Goal: Task Accomplishment & Management: Manage account settings

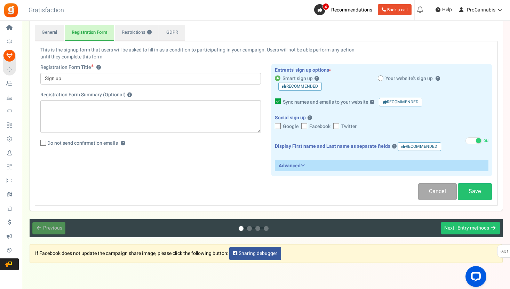
scroll to position [87, 0]
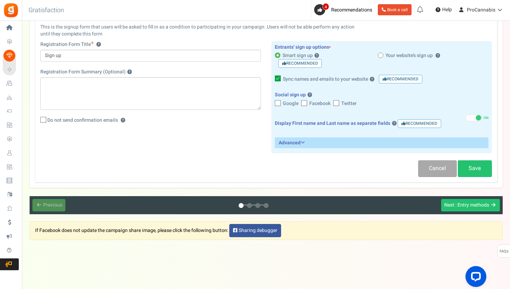
click at [304, 142] on icon at bounding box center [303, 142] width 4 height 5
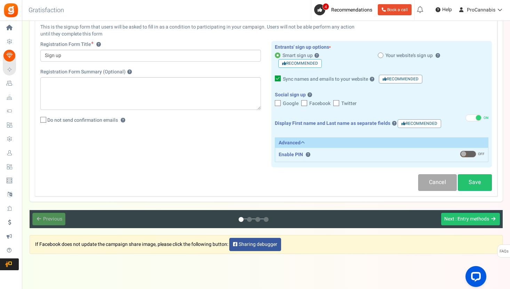
click at [304, 142] on icon at bounding box center [303, 142] width 4 height 5
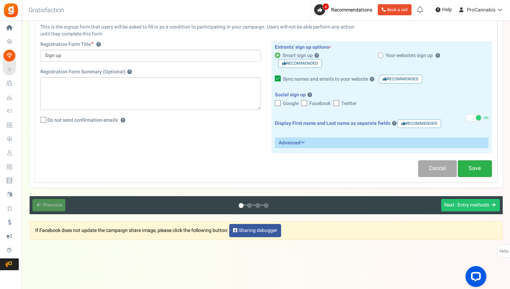
click at [481, 171] on link "Save" at bounding box center [475, 168] width 34 height 16
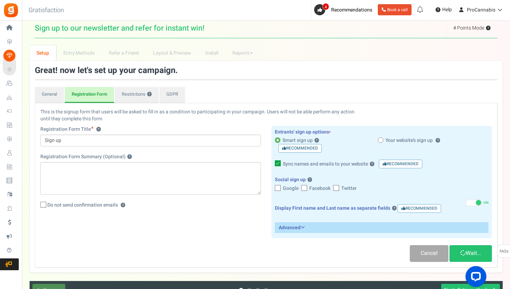
scroll to position [0, 0]
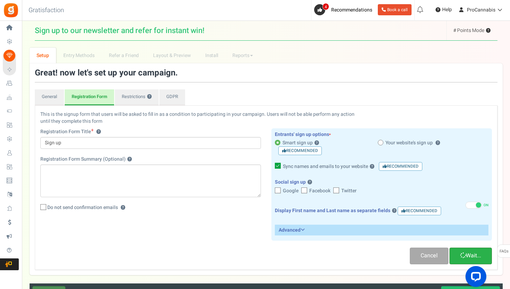
click at [468, 252] on link "Wait..." at bounding box center [471, 256] width 42 height 16
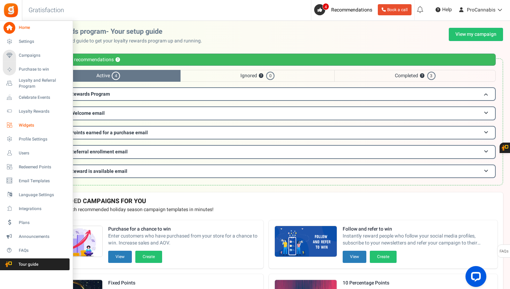
click at [27, 124] on span "Widgets" at bounding box center [43, 126] width 49 height 6
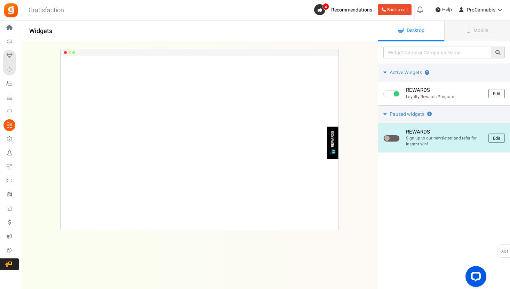
click at [396, 139] on span at bounding box center [392, 138] width 16 height 7
click at [388, 139] on input "checkbox" at bounding box center [386, 138] width 5 height 5
checkbox input "true"
click at [493, 138] on link "Edit" at bounding box center [497, 138] width 16 height 9
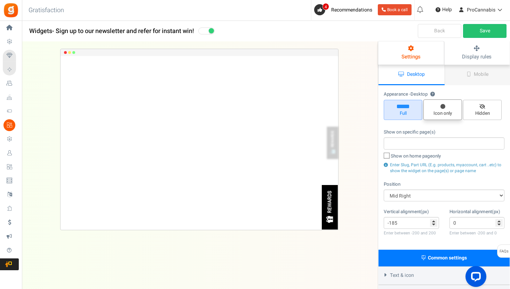
click at [441, 113] on span "Icon only" at bounding box center [443, 113] width 32 height 7
click at [443, 105] on input "Icon only" at bounding box center [445, 103] width 5 height 5
radio input "true"
type input "0"
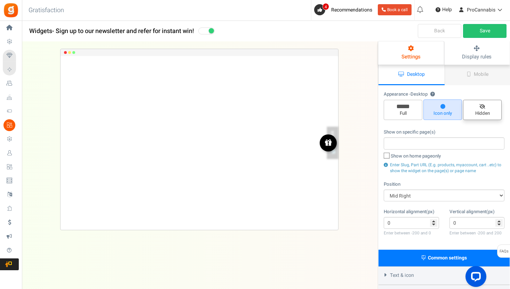
click at [482, 111] on span "Hidden" at bounding box center [483, 113] width 32 height 7
click at [483, 106] on input "Hidden" at bounding box center [485, 103] width 5 height 5
radio input "true"
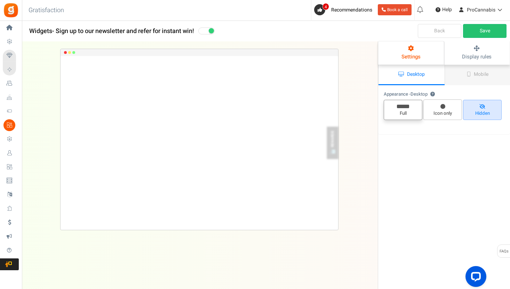
click at [409, 115] on span "Full" at bounding box center [403, 113] width 32 height 7
click at [408, 106] on input "Full" at bounding box center [406, 103] width 5 height 5
radio input "true"
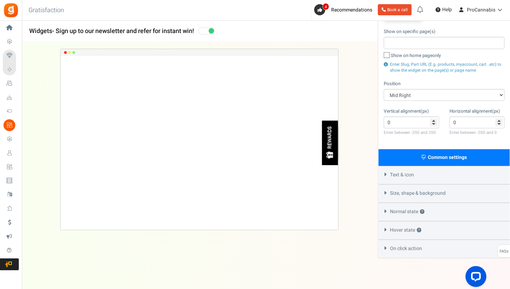
scroll to position [103, 0]
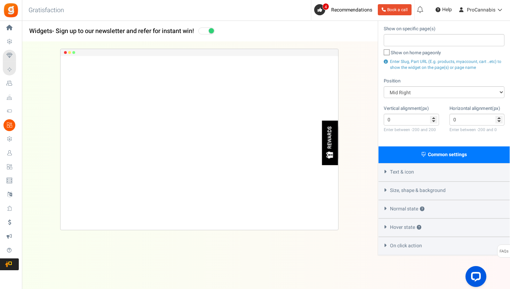
click at [386, 173] on div "Text & icon" at bounding box center [444, 172] width 131 height 18
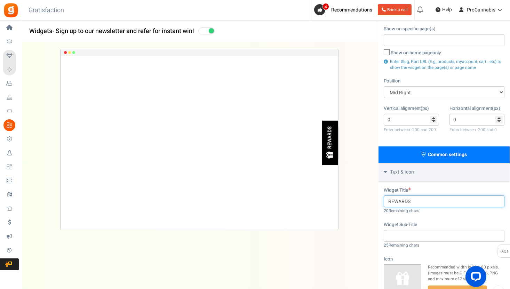
click at [396, 198] on input "REWARDS" at bounding box center [444, 202] width 121 height 12
paste input "Welcome Gift"
type input "Welcome Gift"
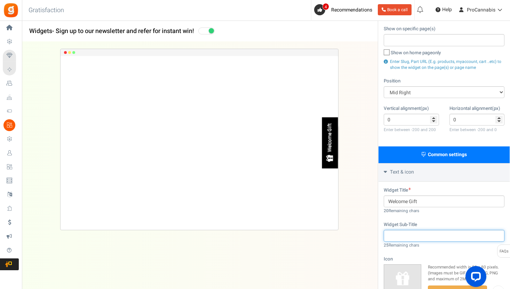
click at [408, 235] on input "text" at bounding box center [444, 236] width 121 height 12
paste input "15% Off Your First Checko"
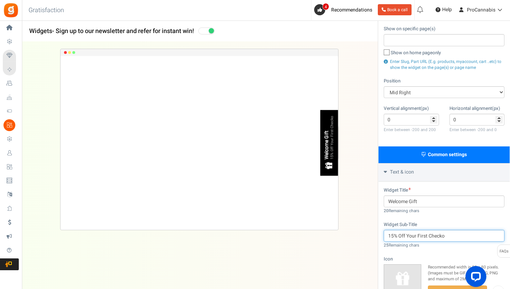
drag, startPoint x: 407, startPoint y: 235, endPoint x: 463, endPoint y: 236, distance: 56.1
click at [463, 236] on input "15% Off Your First Checko" at bounding box center [444, 236] width 121 height 12
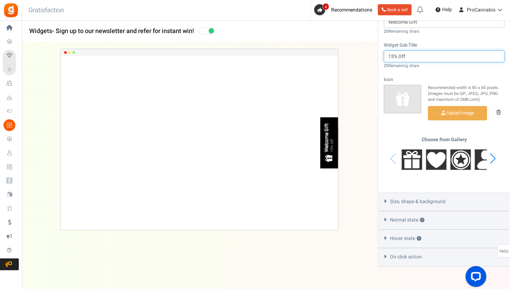
scroll to position [294, 0]
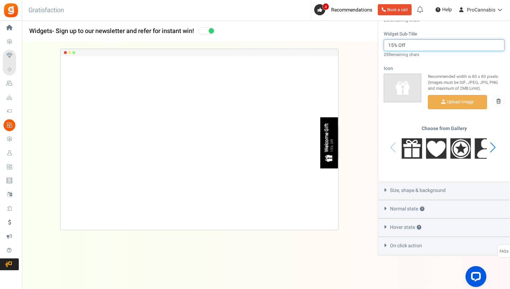
type input "15% Off"
click at [385, 189] on icon at bounding box center [385, 190] width 5 height 3
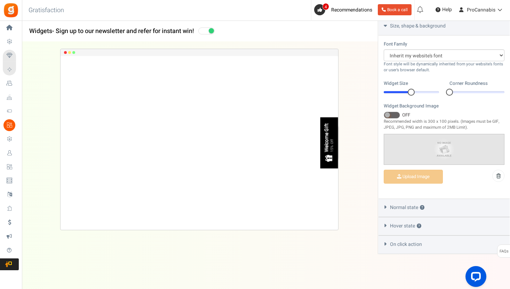
scroll to position [267, 0]
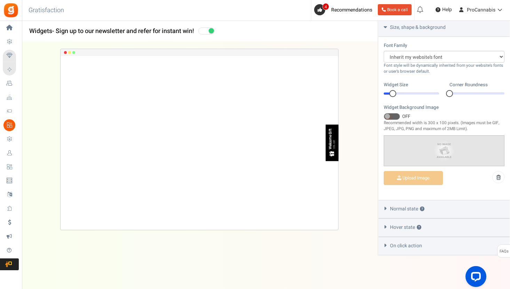
drag, startPoint x: 410, startPoint y: 92, endPoint x: 393, endPoint y: 94, distance: 17.6
click at [393, 94] on div at bounding box center [393, 93] width 7 height 7
click at [396, 116] on span at bounding box center [392, 116] width 16 height 7
click at [384, 116] on input "ON OFF" at bounding box center [384, 117] width 0 height 5
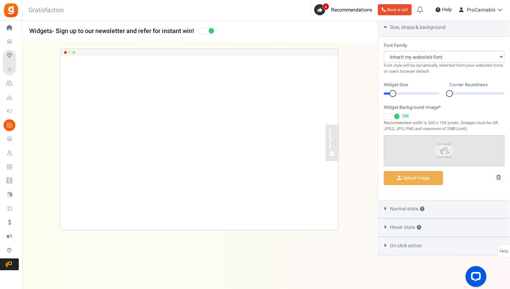
click at [385, 115] on span at bounding box center [392, 116] width 16 height 7
click at [384, 115] on input "ON OFF" at bounding box center [384, 117] width 0 height 5
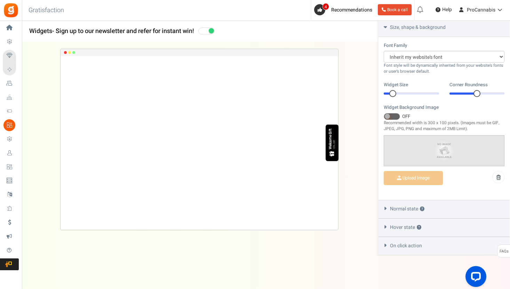
drag, startPoint x: 449, startPoint y: 92, endPoint x: 464, endPoint y: 93, distance: 14.6
click at [464, 93] on div at bounding box center [477, 94] width 55 height 2
click at [389, 208] on div "Normal state ?" at bounding box center [444, 209] width 131 height 18
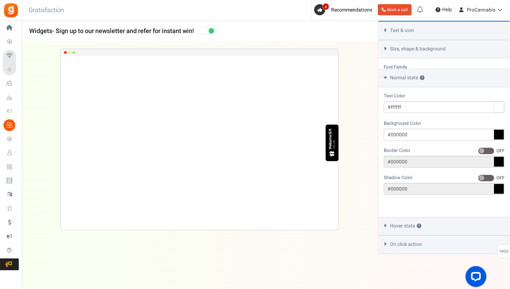
scroll to position [223, 0]
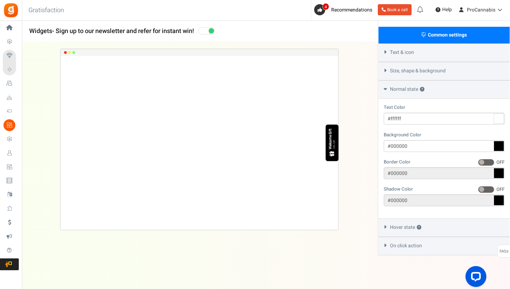
click at [501, 147] on icon at bounding box center [499, 146] width 10 height 10
click at [501, 147] on input "#000000" at bounding box center [444, 146] width 121 height 12
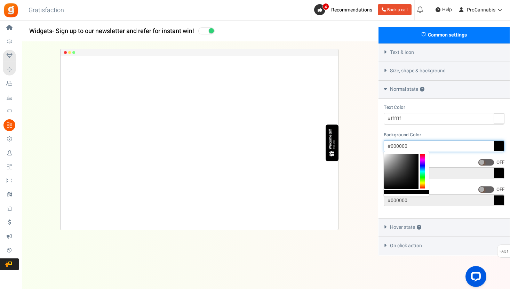
paste input "#18465d"
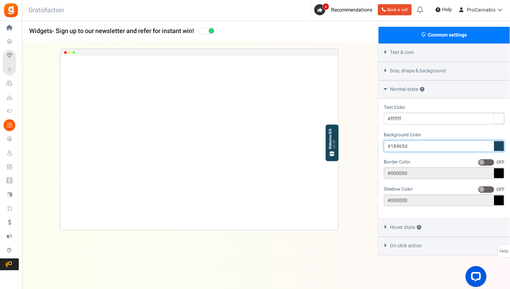
click at [406, 141] on input "#18465d" at bounding box center [444, 146] width 121 height 12
paste input "text"
type input "#18465d"
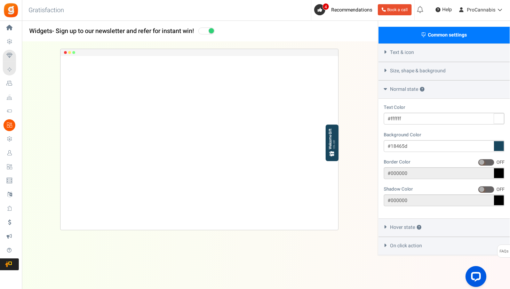
click at [358, 253] on div "Welcome Gift 15% Off Loading.. × To configure LightBox layout please Click here…" at bounding box center [199, 152] width 378 height 220
click at [387, 224] on div "Hover state ?" at bounding box center [444, 228] width 131 height 18
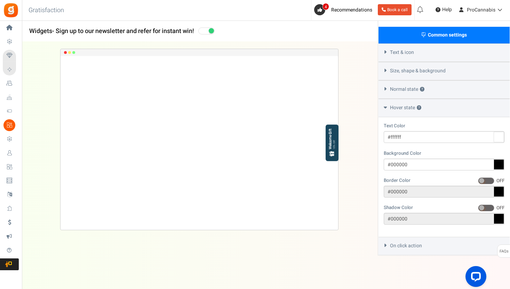
click at [388, 242] on div "On click action" at bounding box center [444, 246] width 131 height 18
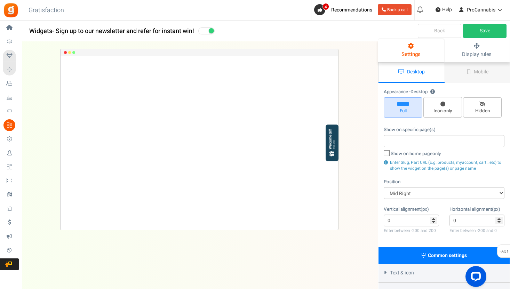
scroll to position [0, 0]
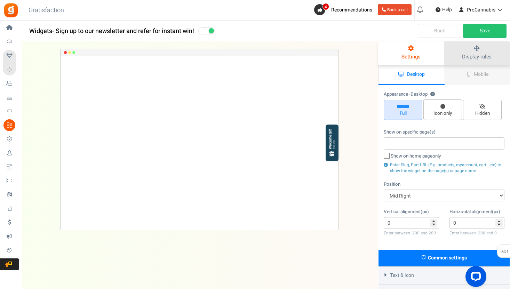
click at [463, 54] on span "Display rules" at bounding box center [477, 57] width 30 height 8
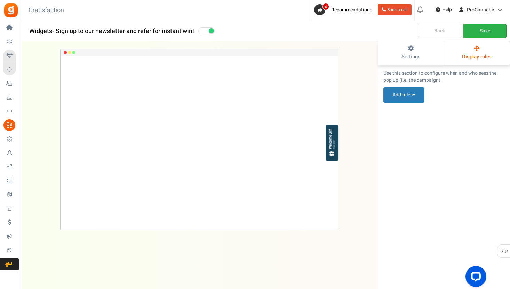
click at [478, 33] on link "Save" at bounding box center [485, 31] width 44 height 14
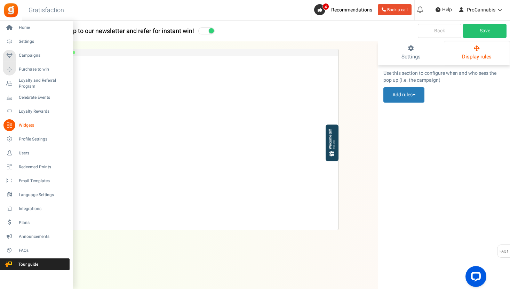
click at [24, 124] on span "Widgets" at bounding box center [43, 126] width 49 height 6
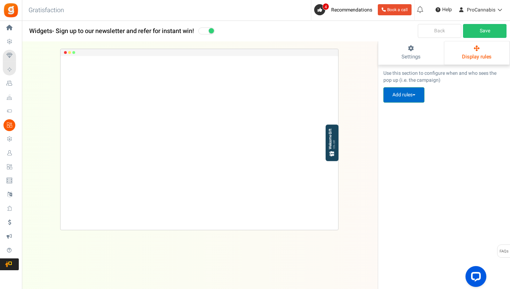
click at [410, 93] on button "Add rules" at bounding box center [404, 94] width 41 height 15
click at [408, 108] on link "Pop up visibility rules" at bounding box center [412, 111] width 56 height 10
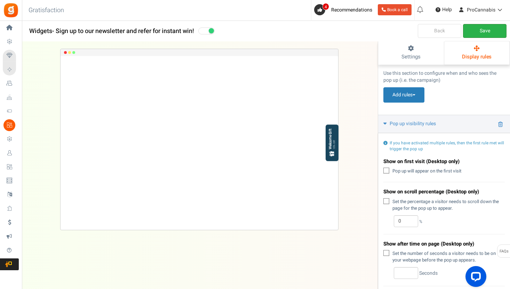
click at [482, 27] on link "Save" at bounding box center [485, 31] width 44 height 14
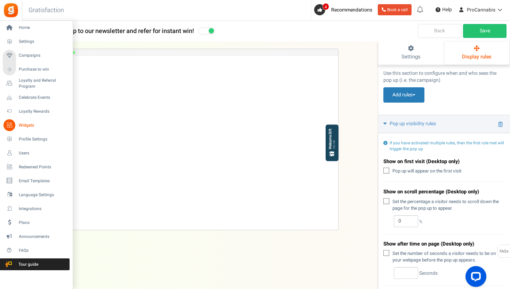
click at [25, 127] on span "Widgets" at bounding box center [43, 126] width 49 height 6
click at [30, 55] on span "Campaigns" at bounding box center [43, 56] width 49 height 6
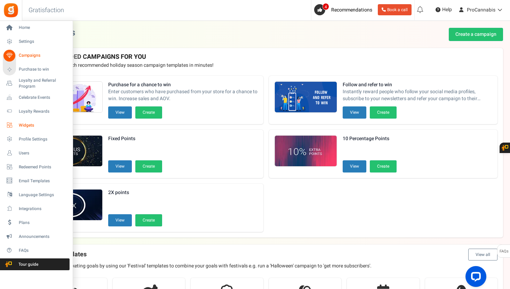
click at [24, 123] on span "Widgets" at bounding box center [43, 126] width 49 height 6
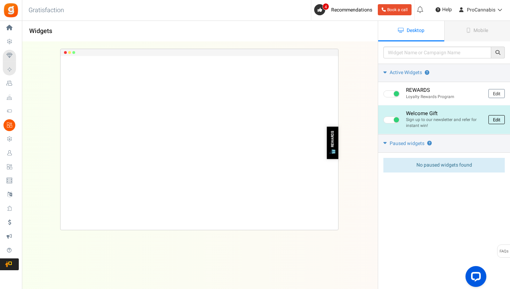
click at [497, 120] on link "Edit" at bounding box center [497, 119] width 16 height 9
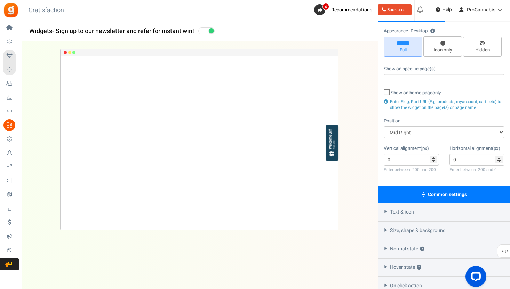
scroll to position [104, 0]
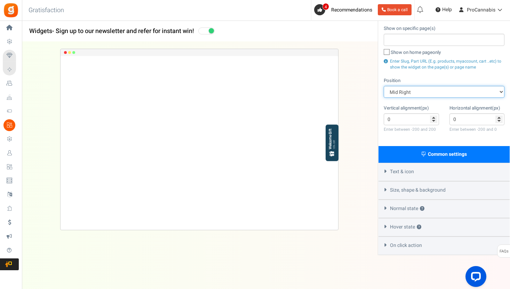
click at [466, 89] on select "Mid Right Mid Left Top Bar Top Left Top Right Top Center Bottom Bar Bottom Left…" at bounding box center [444, 92] width 121 height 12
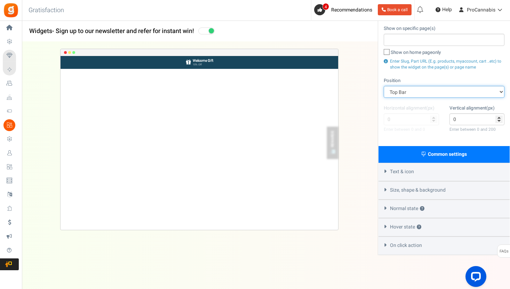
click at [447, 90] on select "Mid Right Mid Left Top Bar Top Left Top Right Top Center Bottom Bar Bottom Left…" at bounding box center [444, 92] width 121 height 12
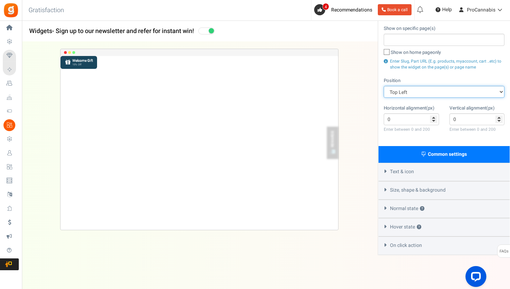
click at [434, 91] on select "Mid Right Mid Left Top Bar Top Left Top Right Top Center Bottom Bar Bottom Left…" at bounding box center [444, 92] width 121 height 12
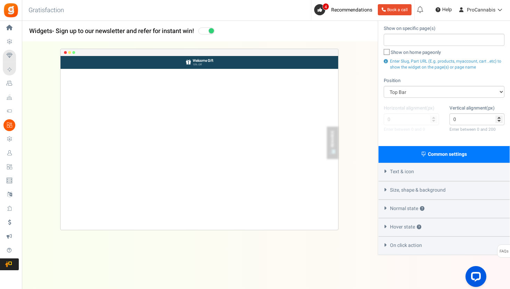
click at [360, 257] on div "Welcome Gift 15% Off Loading.. × To configure LightBox layout please Click here…" at bounding box center [199, 152] width 378 height 220
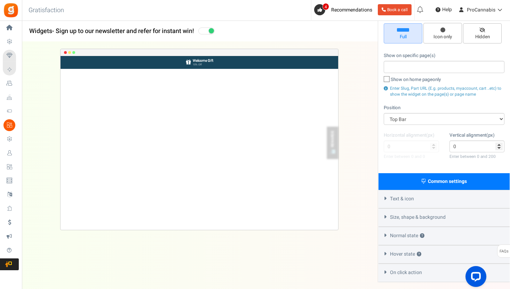
scroll to position [0, 0]
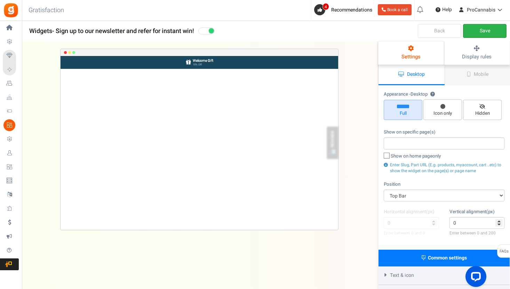
click at [481, 27] on link "Save" at bounding box center [485, 31] width 44 height 14
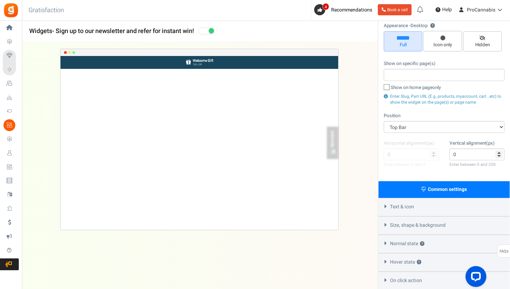
scroll to position [81, 0]
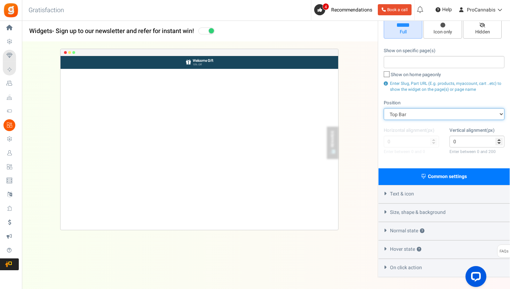
click at [402, 116] on select "Mid Right Mid Left Top Bar Top Left Top Right Top Center Bottom Bar Bottom Left…" at bounding box center [444, 114] width 121 height 12
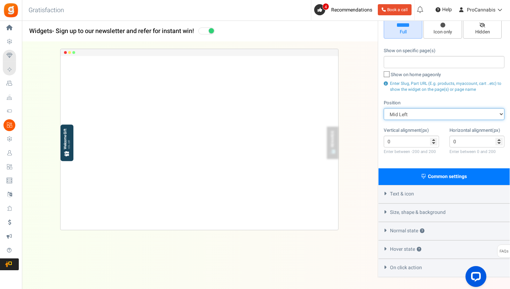
scroll to position [0, 0]
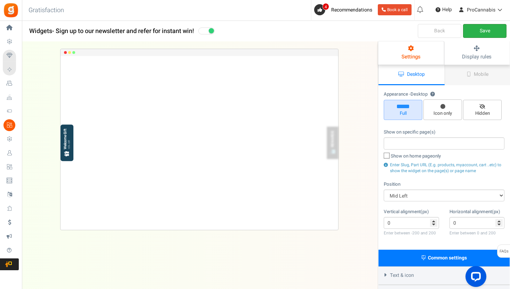
click at [488, 30] on link "Save" at bounding box center [485, 31] width 44 height 14
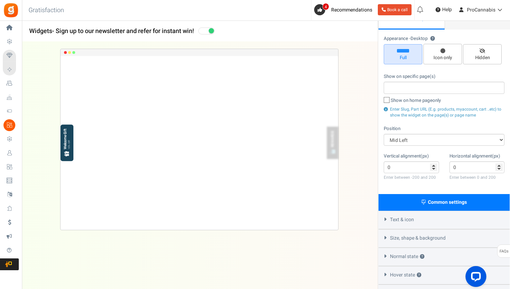
scroll to position [79, 0]
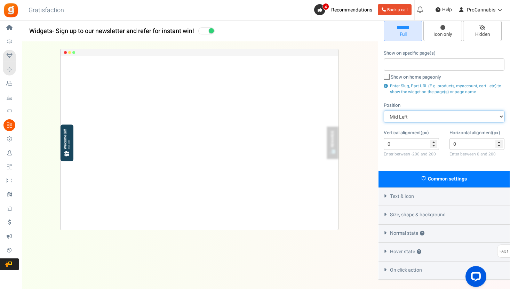
click at [420, 117] on select "Mid Right Mid Left Top Bar Top Left Top Right Top Center Bottom Bar Bottom Left…" at bounding box center [444, 117] width 121 height 12
click at [414, 114] on select "Mid Right Mid Left Top Bar Top Left Top Right Top Center Bottom Bar Bottom Left…" at bounding box center [444, 117] width 121 height 12
select select "bottom-bar"
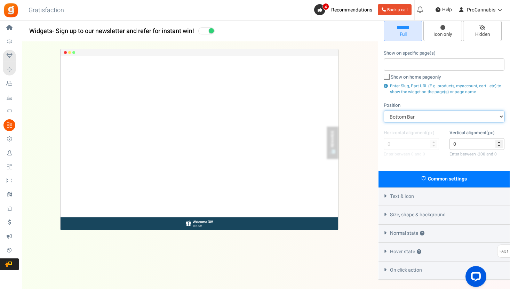
scroll to position [0, 0]
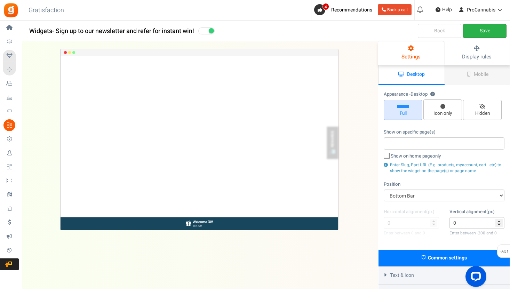
click at [475, 30] on link "Save" at bounding box center [485, 31] width 44 height 14
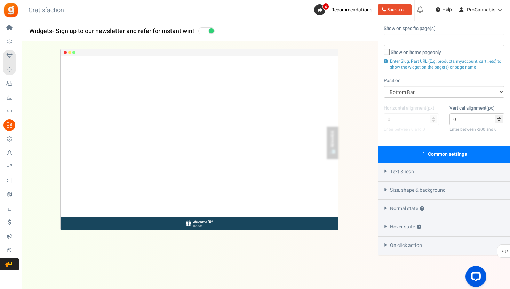
click at [404, 170] on span "Text & icon" at bounding box center [402, 172] width 24 height 7
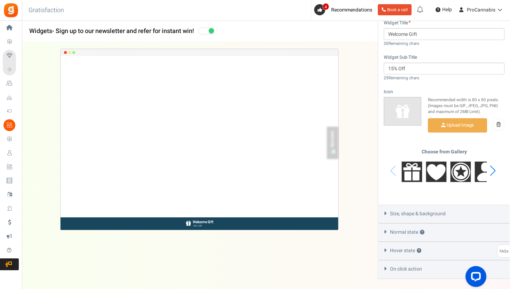
scroll to position [294, 0]
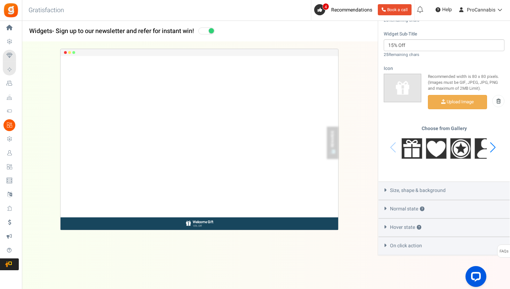
click at [385, 189] on icon at bounding box center [385, 190] width 5 height 3
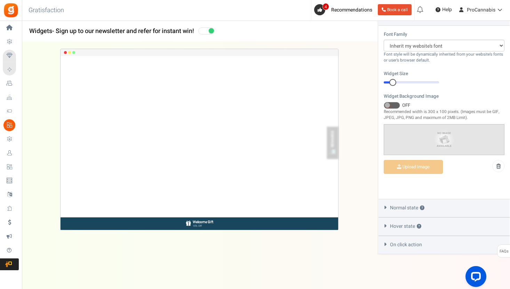
scroll to position [267, 0]
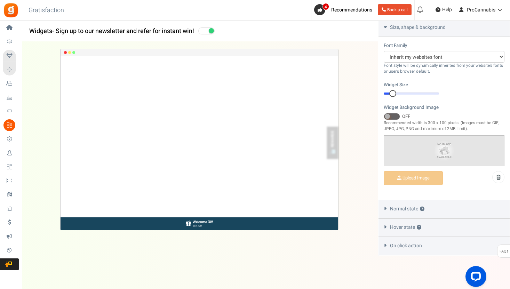
click at [385, 207] on icon at bounding box center [385, 208] width 5 height 3
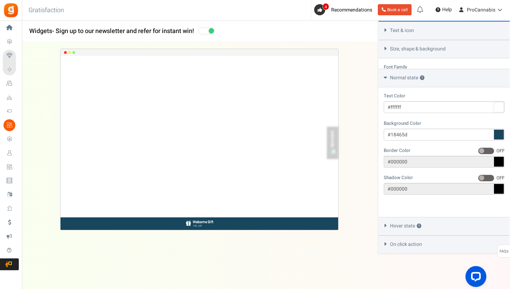
scroll to position [223, 0]
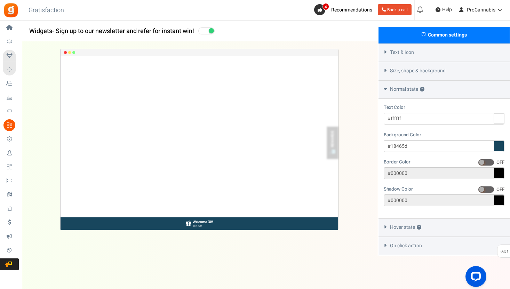
click at [386, 52] on icon at bounding box center [385, 51] width 5 height 3
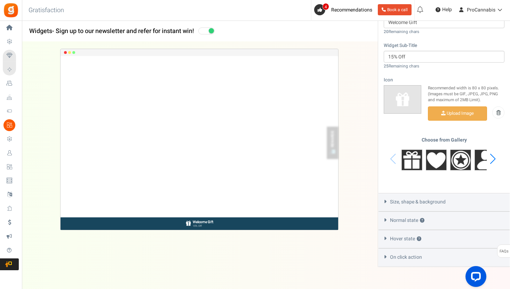
scroll to position [294, 0]
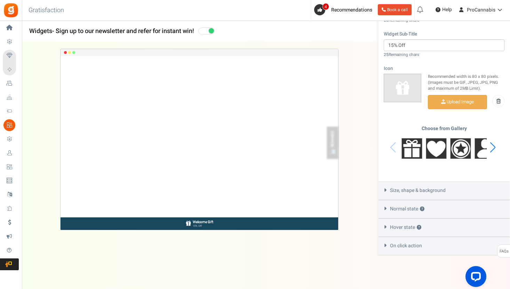
click at [385, 190] on icon at bounding box center [385, 190] width 5 height 3
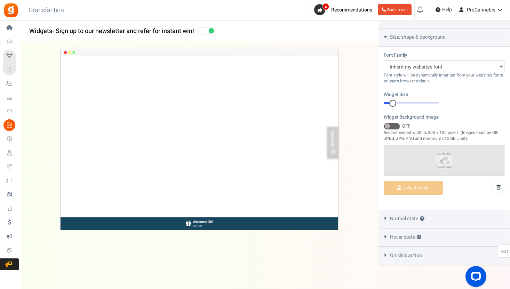
scroll to position [267, 0]
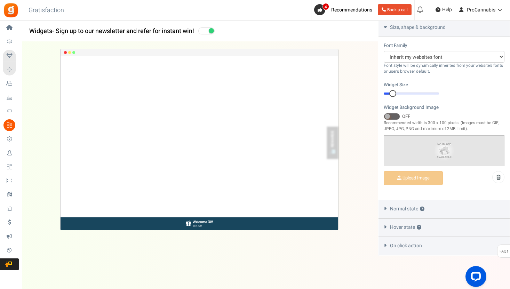
click at [385, 208] on icon at bounding box center [385, 208] width 5 height 3
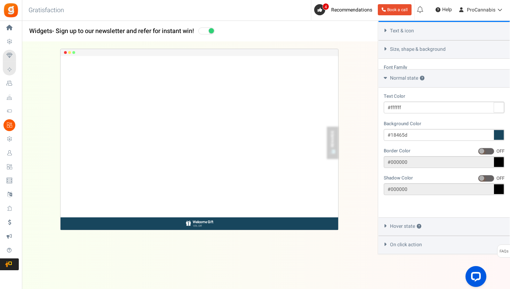
scroll to position [223, 0]
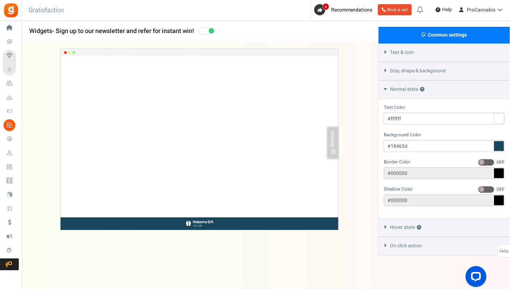
click at [386, 226] on icon at bounding box center [385, 227] width 5 height 3
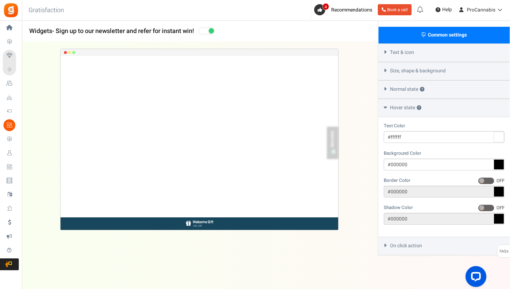
click at [386, 244] on icon at bounding box center [385, 245] width 5 height 3
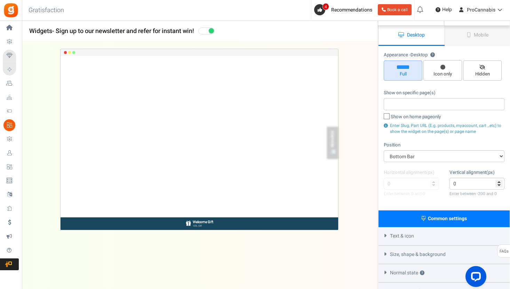
scroll to position [0, 0]
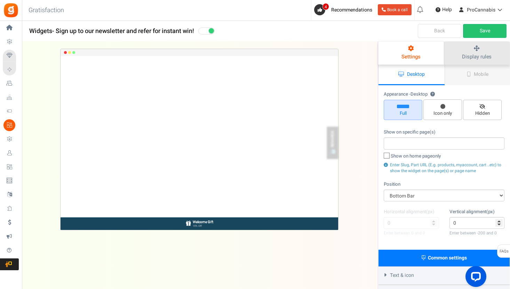
click at [468, 53] on link "Display rules" at bounding box center [478, 52] width 66 height 23
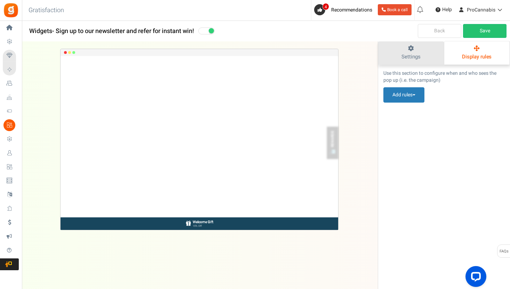
click at [404, 55] on span "Settings" at bounding box center [411, 57] width 19 height 8
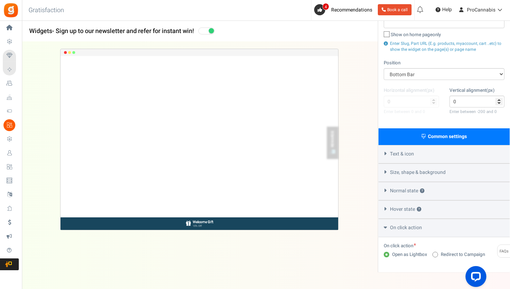
scroll to position [138, 0]
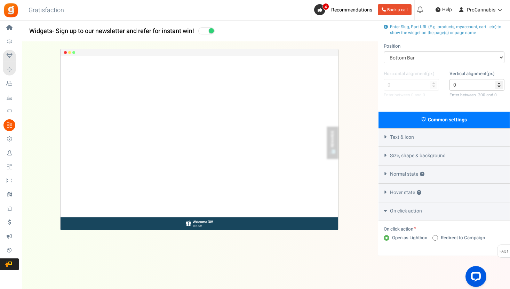
click at [385, 139] on div "Text & icon" at bounding box center [444, 137] width 131 height 18
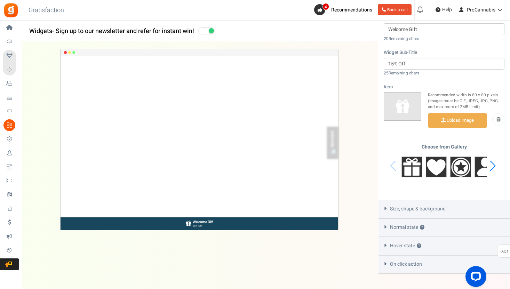
scroll to position [294, 0]
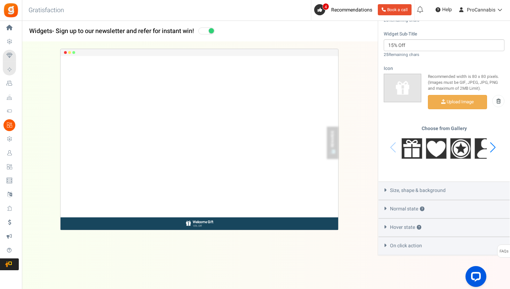
click at [386, 189] on icon at bounding box center [385, 190] width 5 height 3
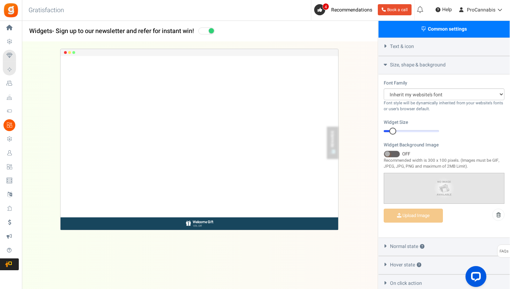
scroll to position [228, 0]
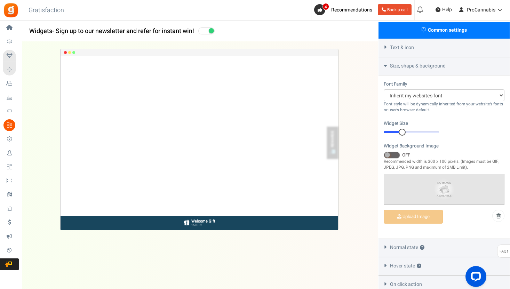
drag, startPoint x: 394, startPoint y: 133, endPoint x: 403, endPoint y: 132, distance: 9.1
click at [403, 132] on div at bounding box center [402, 132] width 7 height 7
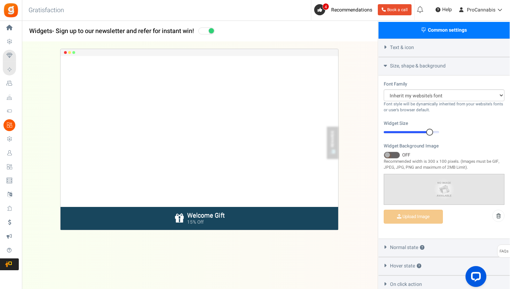
drag, startPoint x: 403, startPoint y: 132, endPoint x: 428, endPoint y: 132, distance: 24.7
click at [428, 132] on div at bounding box center [429, 132] width 7 height 7
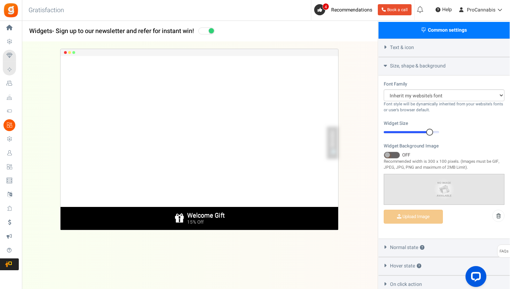
click at [214, 216] on div "Welcome Gift" at bounding box center [206, 216] width 38 height 8
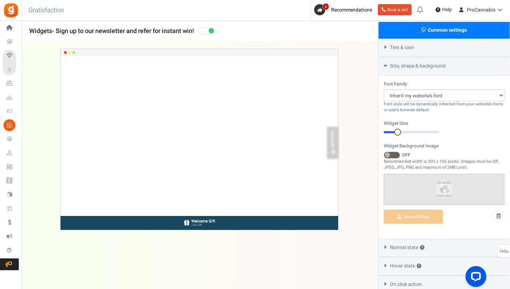
drag, startPoint x: 429, startPoint y: 131, endPoint x: 397, endPoint y: 134, distance: 32.2
click at [397, 134] on div at bounding box center [397, 132] width 7 height 7
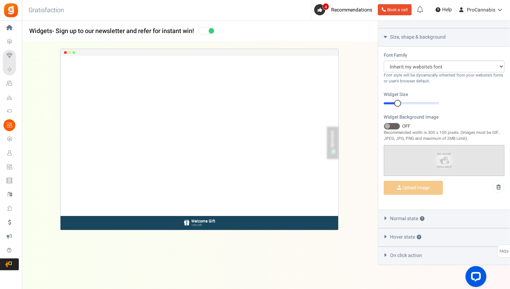
scroll to position [267, 0]
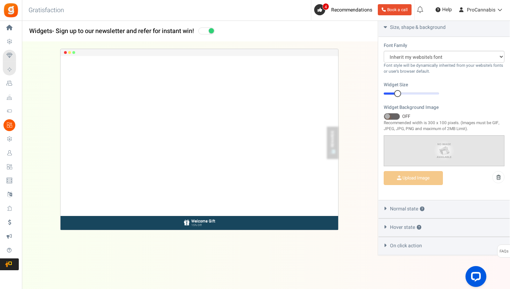
click at [385, 207] on icon at bounding box center [385, 208] width 5 height 3
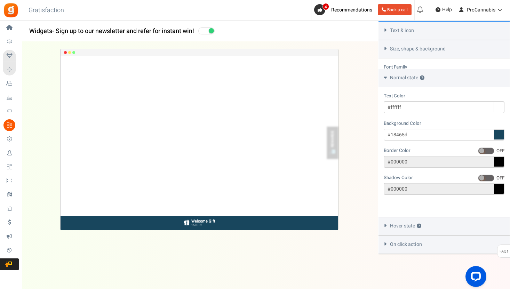
scroll to position [223, 0]
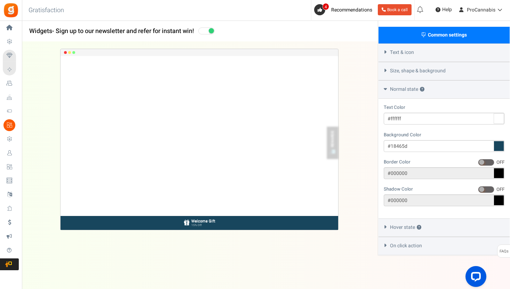
click at [386, 226] on icon at bounding box center [385, 227] width 5 height 3
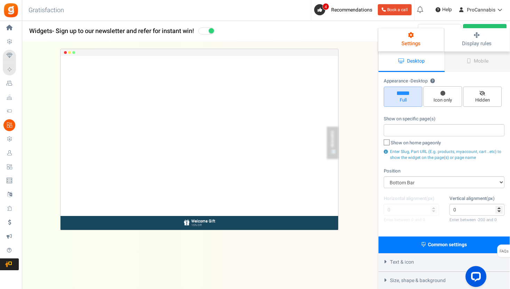
scroll to position [0, 0]
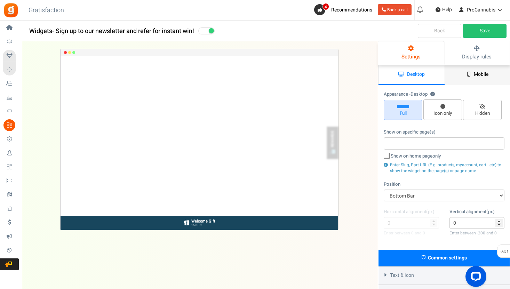
click at [475, 78] on span "Mobile" at bounding box center [481, 74] width 15 height 7
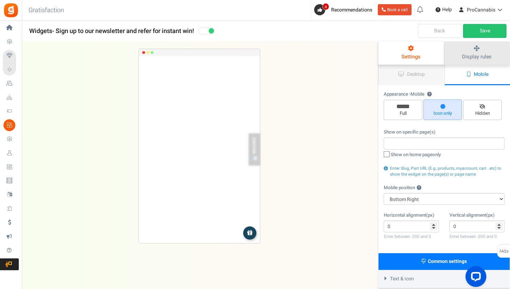
click at [475, 55] on span "Display rules" at bounding box center [477, 57] width 30 height 8
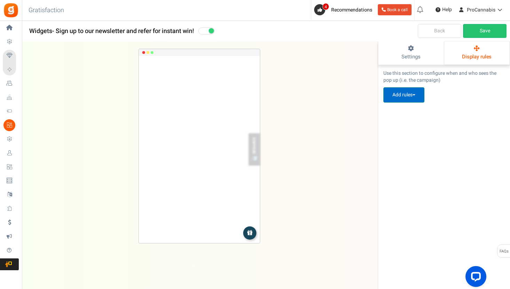
click at [403, 95] on button "Add rules" at bounding box center [404, 94] width 41 height 15
click at [401, 112] on link "Pop up visibility rules" at bounding box center [412, 111] width 56 height 10
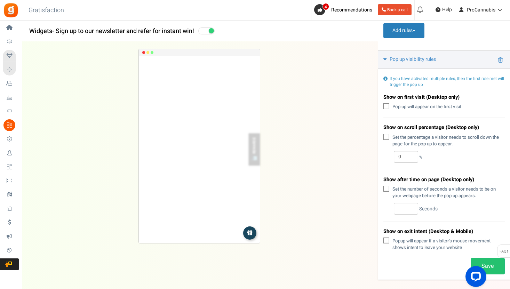
scroll to position [90, 0]
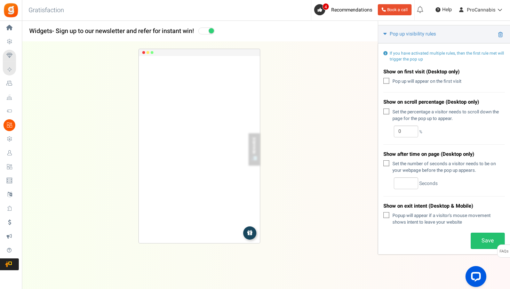
click at [388, 162] on icon at bounding box center [387, 164] width 5 height 5
click at [381, 162] on input "Set the number of seconds a visitor needs to be on your webpage before the pop …" at bounding box center [379, 164] width 5 height 5
checkbox input "true"
click at [412, 186] on input "text" at bounding box center [406, 184] width 24 height 12
type input "40"
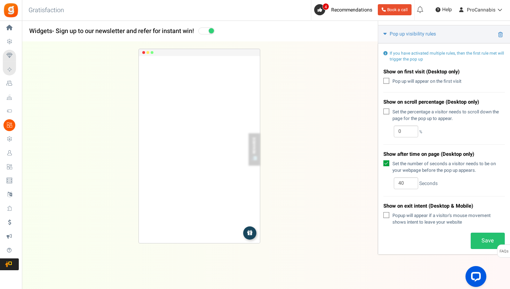
click at [386, 166] on icon at bounding box center [387, 163] width 6 height 6
click at [381, 214] on input "Popup will appear if a visitor's mouse movement shows intent to leave your webs…" at bounding box center [379, 216] width 5 height 5
checkbox input "true"
click at [479, 240] on link "Save" at bounding box center [488, 241] width 34 height 16
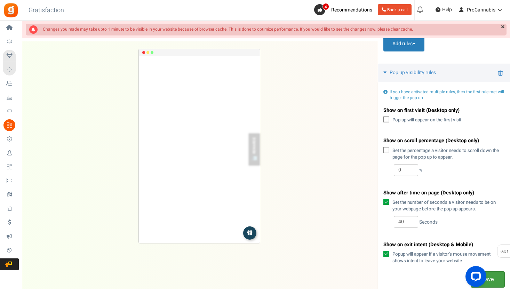
scroll to position [0, 0]
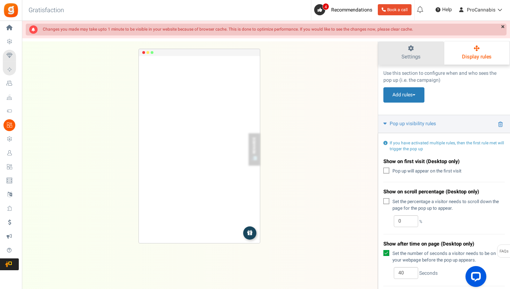
click at [411, 50] on icon at bounding box center [411, 49] width 52 height 6
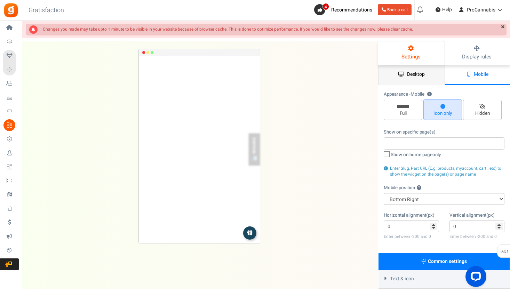
click at [406, 73] on link "Desktop" at bounding box center [412, 75] width 66 height 21
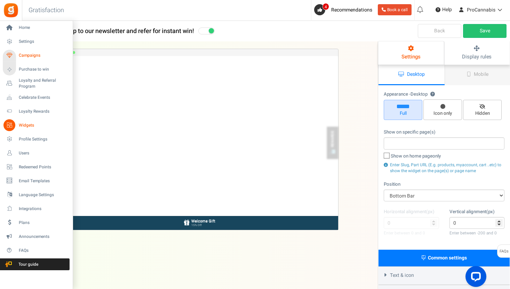
click at [23, 52] on link "Campaigns" at bounding box center [36, 56] width 67 height 12
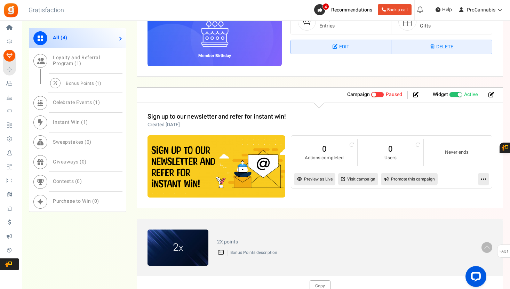
scroll to position [590, 0]
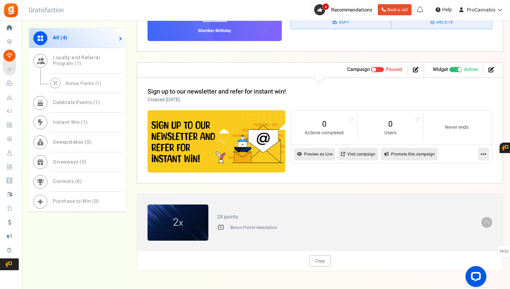
click at [352, 152] on link "Visit campaign" at bounding box center [358, 154] width 40 height 13
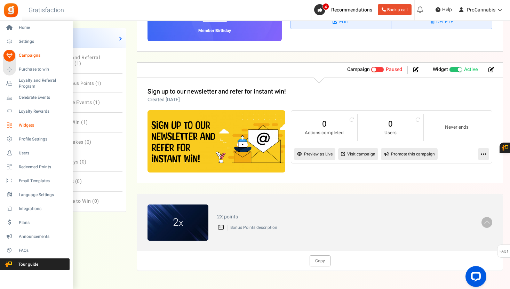
click at [15, 126] on icon at bounding box center [9, 125] width 12 height 12
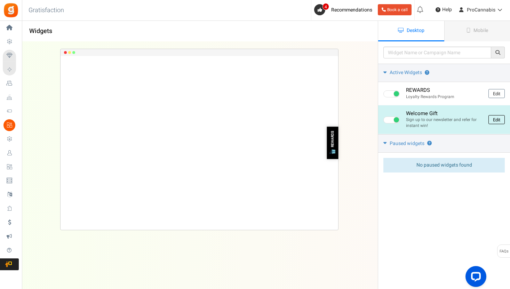
click at [495, 119] on link "Edit" at bounding box center [497, 119] width 16 height 9
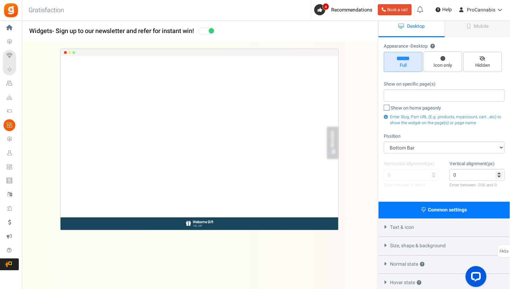
scroll to position [79, 0]
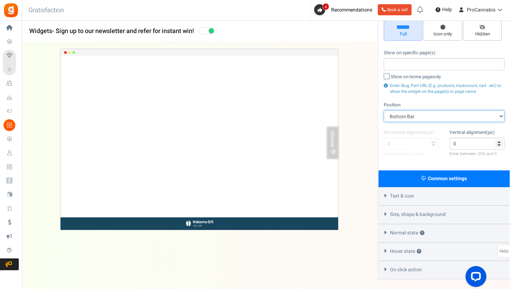
click at [425, 111] on select "Mid Right Mid Left Top Bar Top Left Top Right Top Center Bottom Bar Bottom Left…" at bounding box center [444, 116] width 121 height 12
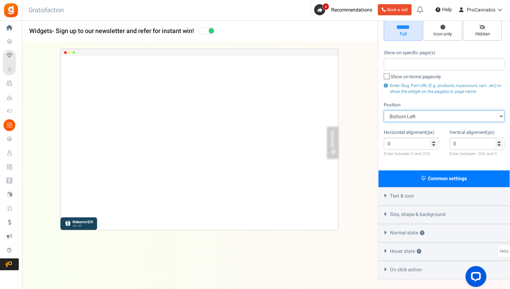
click at [424, 116] on select "Mid Right Mid Left Top Bar Top Left Top Right Top Center Bottom Bar Bottom Left…" at bounding box center [444, 116] width 121 height 12
select select "top-bar"
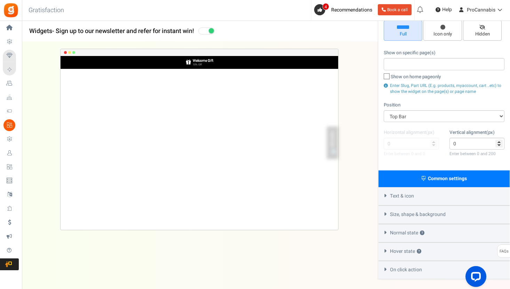
click at [197, 64] on div "15% Off" at bounding box center [203, 64] width 21 height 3
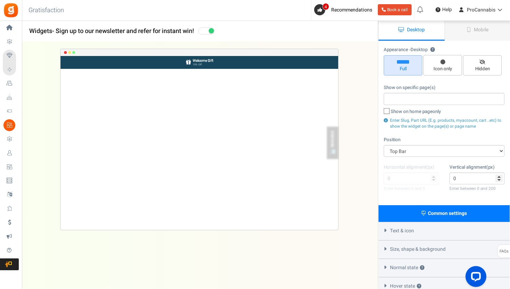
scroll to position [0, 0]
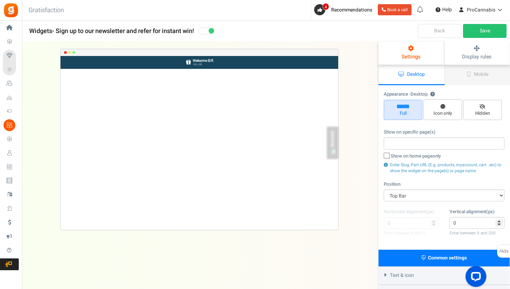
click at [413, 143] on input "search" at bounding box center [444, 144] width 117 height 8
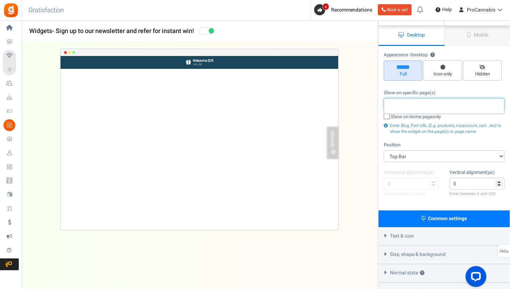
scroll to position [55, 0]
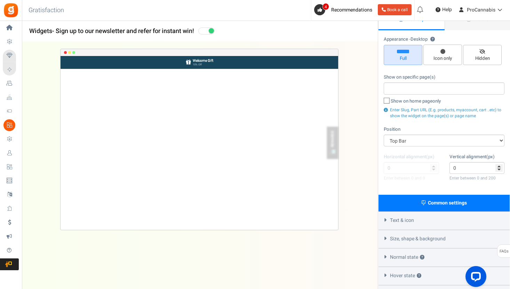
click at [406, 168] on div "Horizontal alignment(px) 0 Enter between 0 and 0 Vertical alignment(px) 0 Enter…" at bounding box center [444, 172] width 131 height 36
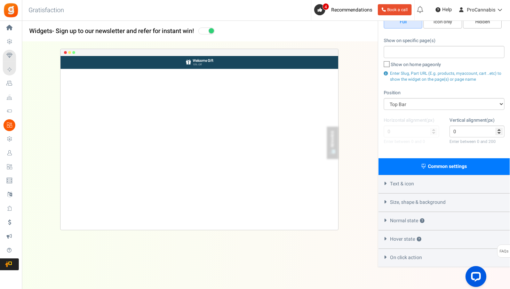
scroll to position [95, 0]
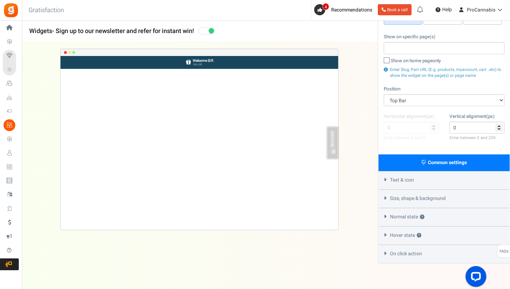
click at [407, 165] on div "Common settings" at bounding box center [444, 163] width 131 height 17
click at [445, 163] on span "Common settings" at bounding box center [447, 162] width 39 height 7
click at [390, 175] on div "Text & icon" at bounding box center [444, 180] width 131 height 18
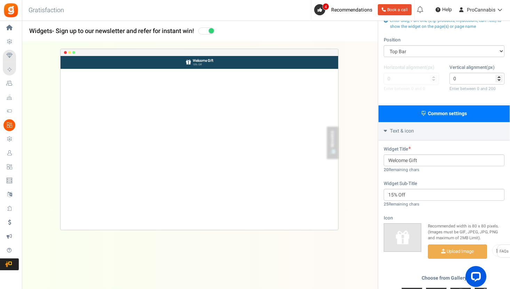
scroll to position [150, 0]
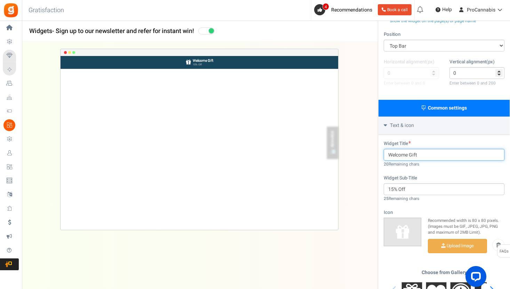
click at [415, 152] on input "Welcome Gift" at bounding box center [444, 155] width 121 height 12
click at [437, 153] on input "Welcome Gift" at bounding box center [444, 155] width 121 height 12
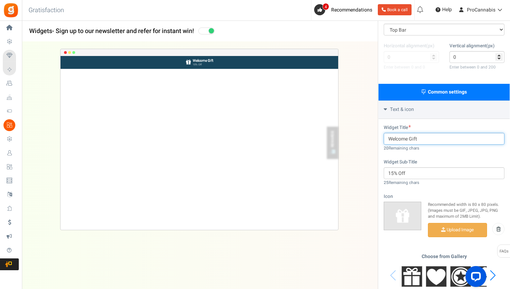
scroll to position [0, 0]
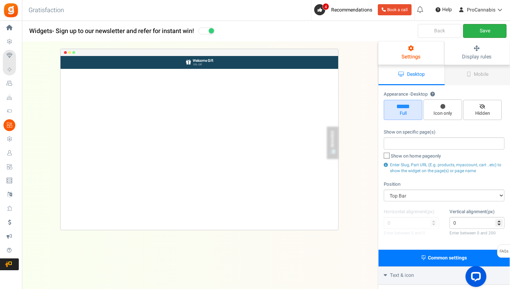
click at [483, 32] on link "Save" at bounding box center [485, 31] width 44 height 14
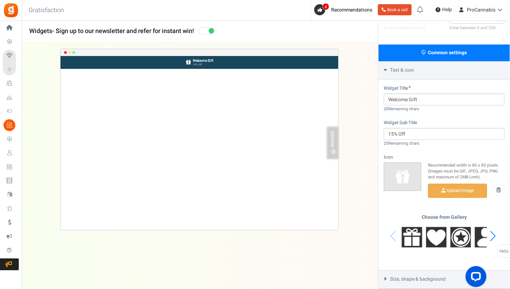
scroll to position [294, 0]
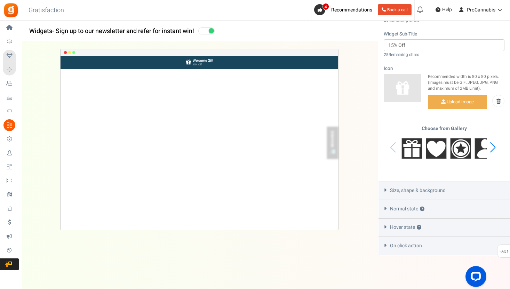
click at [387, 191] on div "Size, shape & background" at bounding box center [444, 191] width 131 height 18
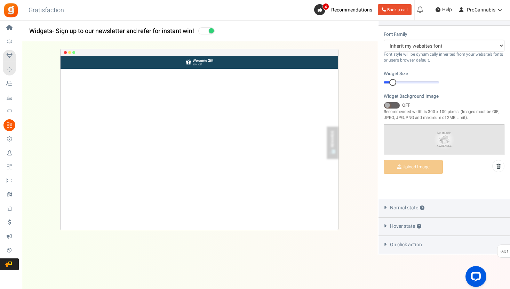
scroll to position [267, 0]
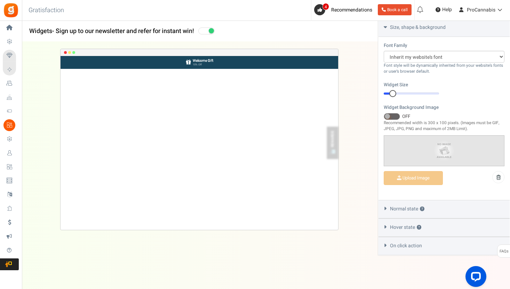
click at [392, 204] on div "Normal state ?" at bounding box center [444, 209] width 131 height 18
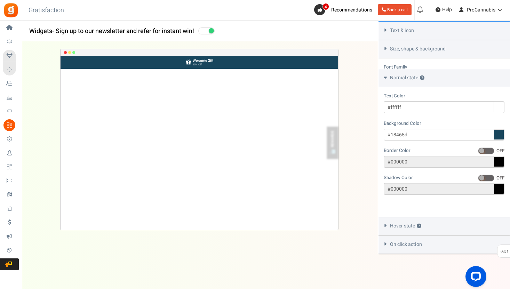
scroll to position [223, 0]
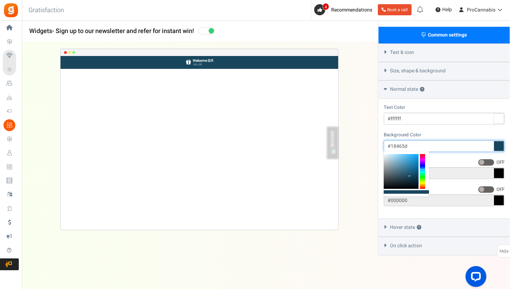
click at [394, 144] on input "#18465d" at bounding box center [444, 146] width 121 height 12
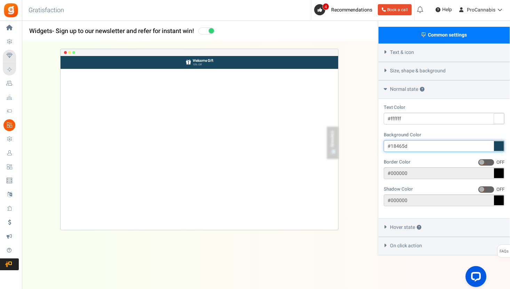
click at [394, 144] on input "#18465d" at bounding box center [444, 146] width 121 height 12
paste input "648492"
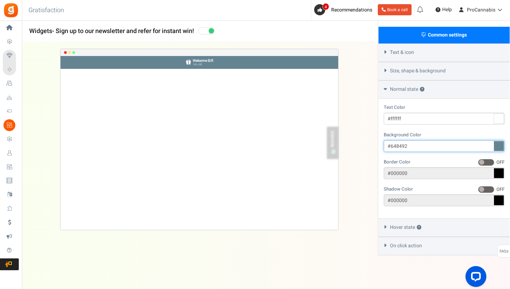
type input "#648492"
click at [418, 127] on div "Text Color #ffffff Background Color #648492 Border Color ON OFF #000000 Shadow …" at bounding box center [444, 159] width 131 height 120
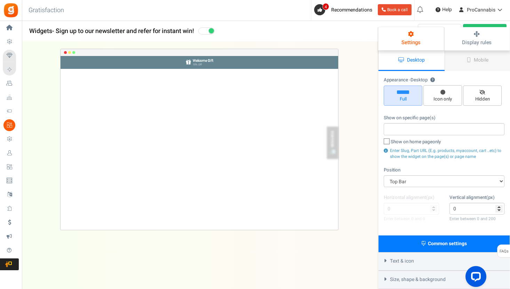
scroll to position [0, 0]
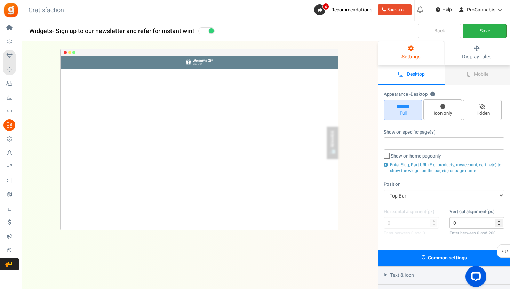
click at [479, 26] on link "Save" at bounding box center [485, 31] width 44 height 14
click at [447, 110] on span "Icon only" at bounding box center [443, 113] width 32 height 7
click at [447, 105] on input "Icon only" at bounding box center [445, 103] width 5 height 5
radio input "true"
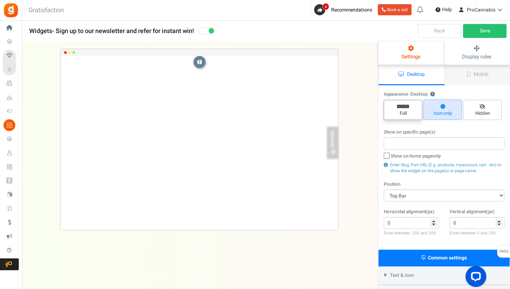
click at [408, 116] on span "Full" at bounding box center [403, 113] width 32 height 7
click at [408, 106] on input "Full" at bounding box center [406, 103] width 5 height 5
radio input "true"
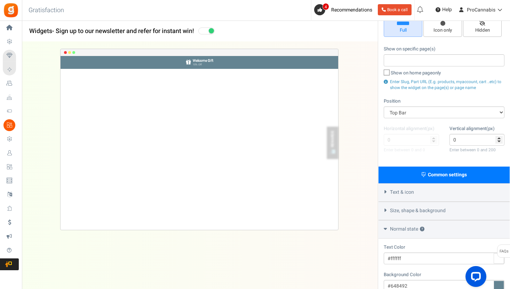
scroll to position [100, 0]
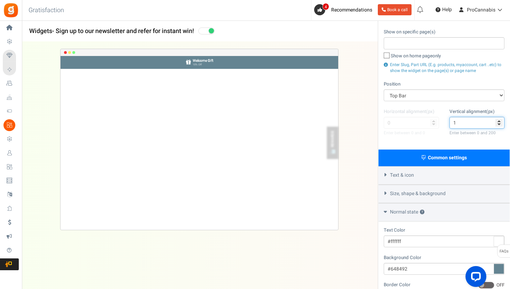
click at [499, 119] on input "1" at bounding box center [477, 123] width 55 height 12
type input "2"
click at [499, 120] on input "2" at bounding box center [477, 123] width 55 height 12
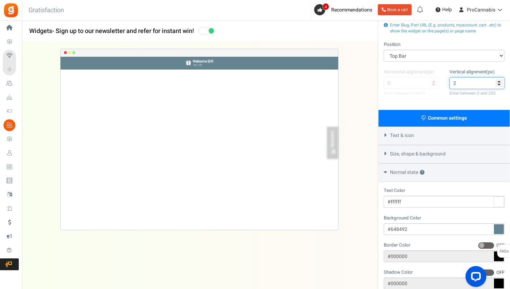
scroll to position [102, 0]
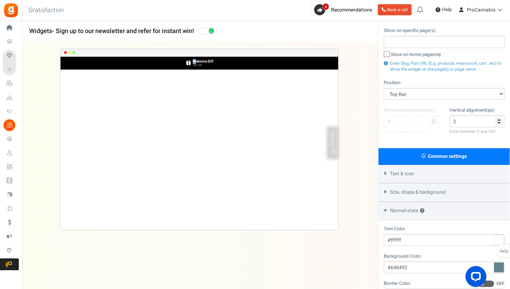
click at [195, 59] on div "Welcome Gift 15% Off" at bounding box center [199, 63] width 37 height 13
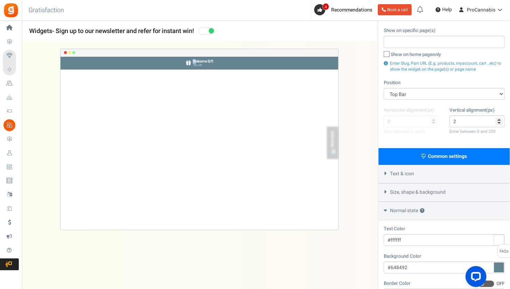
click at [391, 167] on div "Text & icon" at bounding box center [444, 174] width 131 height 18
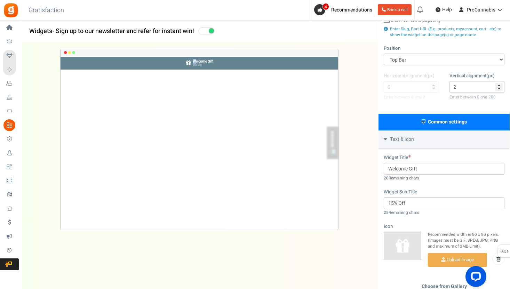
scroll to position [151, 0]
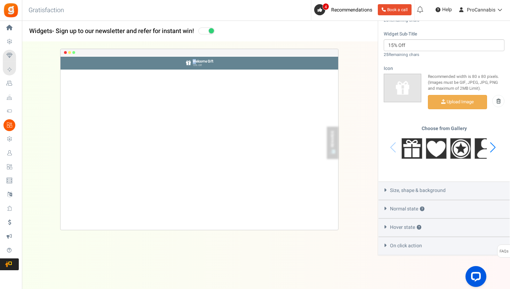
click at [382, 190] on div "Size, shape & background" at bounding box center [444, 191] width 131 height 18
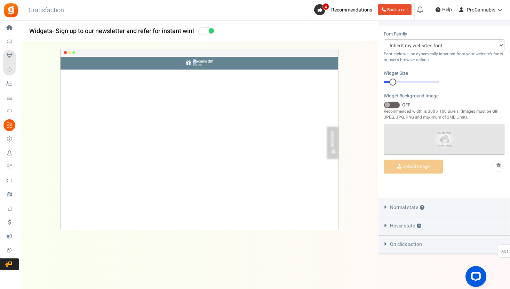
scroll to position [267, 0]
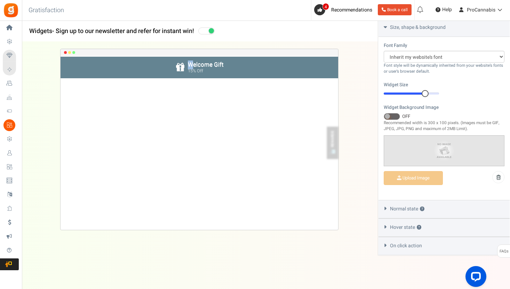
drag, startPoint x: 393, startPoint y: 91, endPoint x: 424, endPoint y: 91, distance: 31.0
click at [424, 91] on div at bounding box center [425, 93] width 7 height 7
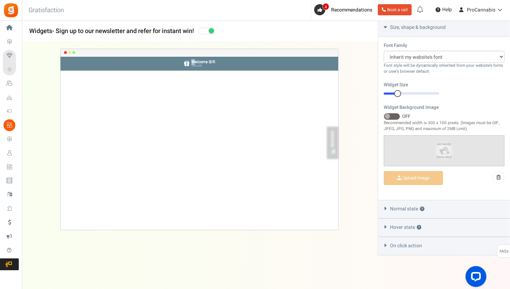
drag, startPoint x: 424, startPoint y: 92, endPoint x: 396, endPoint y: 103, distance: 29.9
click at [396, 103] on div "Font Family Arial BARIOLREGULAR_0 Comic Sans MS Courier New Georgia Inherit my …" at bounding box center [444, 118] width 131 height 163
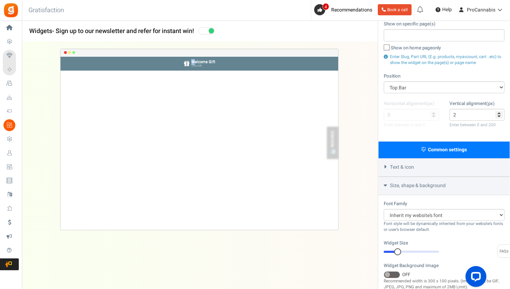
scroll to position [150, 0]
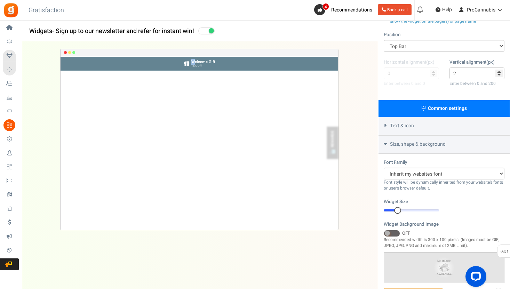
click at [386, 144] on icon at bounding box center [385, 143] width 3 height 5
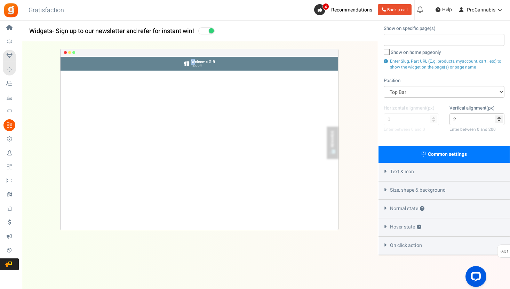
click at [383, 174] on div "Text & icon" at bounding box center [444, 172] width 131 height 18
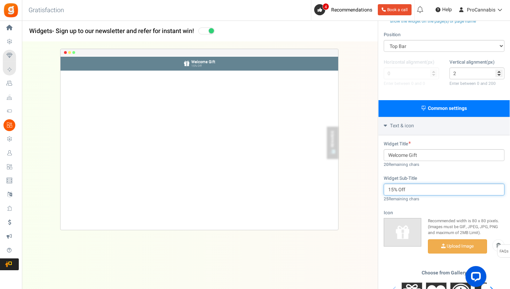
click at [399, 191] on input "15% Off" at bounding box center [444, 190] width 121 height 12
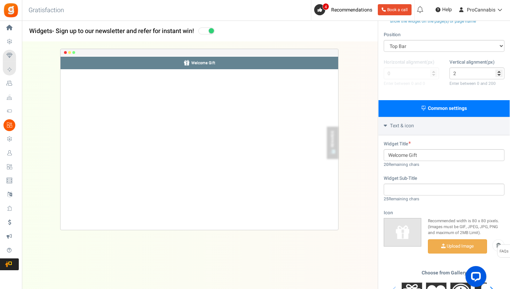
click at [430, 141] on div "Widget Title Welcome Gift 20 Remaining chars" at bounding box center [444, 155] width 121 height 28
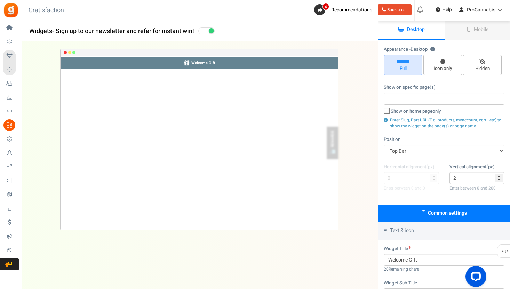
scroll to position [0, 0]
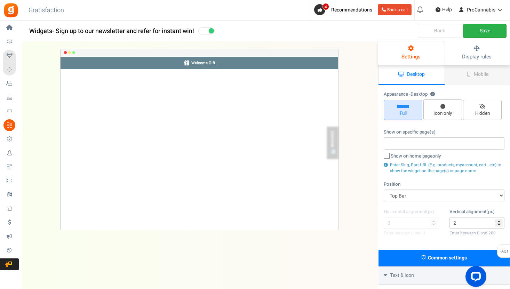
click at [480, 34] on link "Save" at bounding box center [485, 31] width 44 height 14
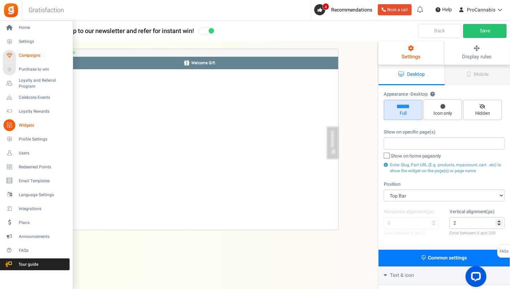
click at [29, 53] on link "Campaigns" at bounding box center [36, 56] width 67 height 12
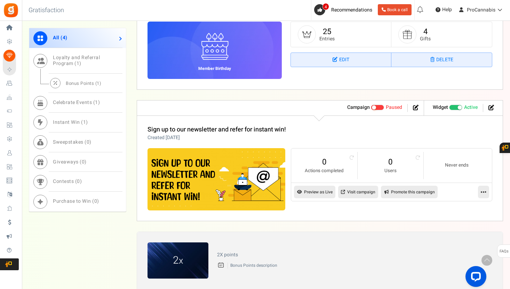
scroll to position [579, 0]
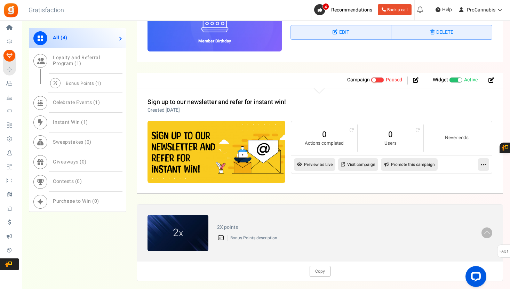
click at [484, 160] on link at bounding box center [483, 164] width 11 height 13
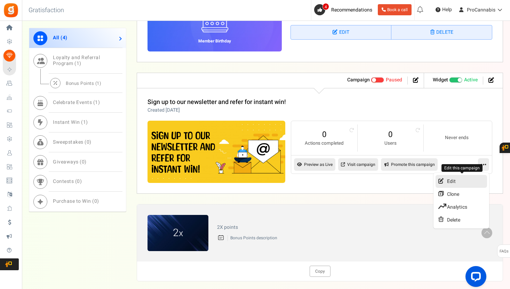
click at [460, 180] on link "Edit" at bounding box center [462, 181] width 52 height 13
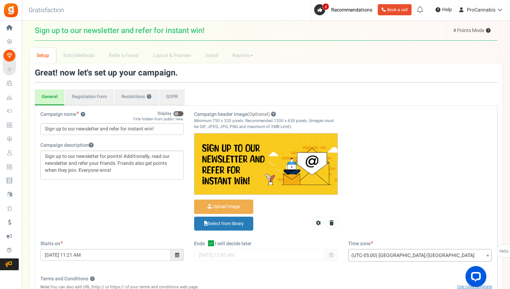
click at [155, 207] on div "Campaign name ? Display Title hidden from public view. Sign up to our newslette…" at bounding box center [266, 176] width 462 height 130
click at [97, 97] on link "Registration Form" at bounding box center [89, 97] width 49 height 16
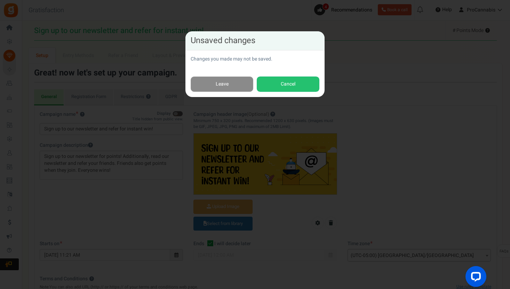
click at [209, 84] on link "Leave" at bounding box center [222, 85] width 63 height 16
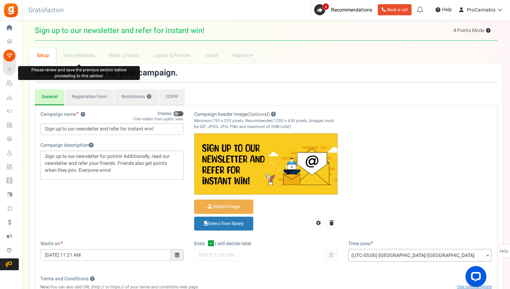
click at [81, 56] on li "Entry Methods" at bounding box center [79, 56] width 46 height 16
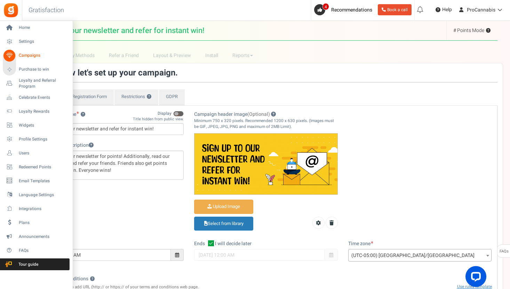
click at [32, 53] on span "Campaigns" at bounding box center [43, 56] width 49 height 6
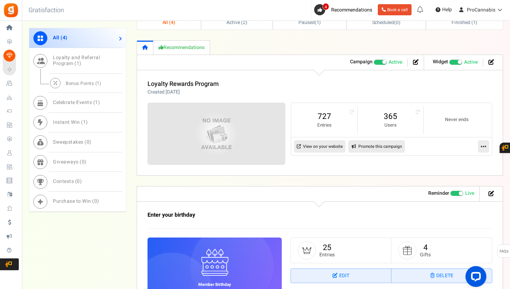
scroll to position [335, 0]
click at [480, 148] on link at bounding box center [483, 147] width 11 height 13
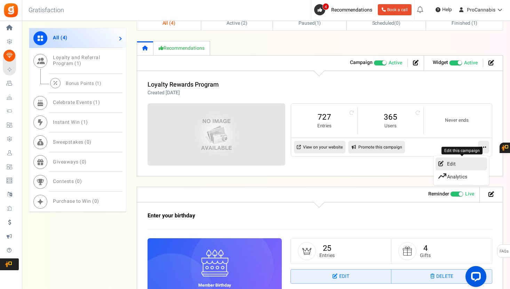
click at [457, 166] on link "Edit" at bounding box center [462, 164] width 52 height 13
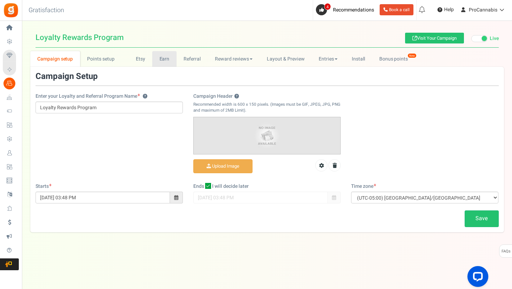
click at [158, 57] on link "Earn" at bounding box center [164, 59] width 24 height 16
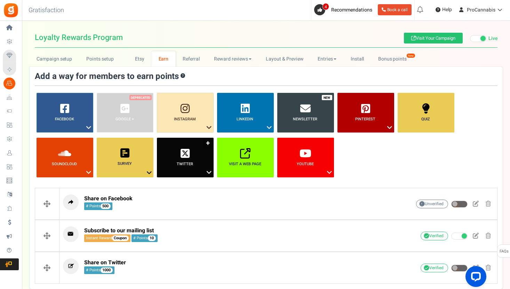
scroll to position [42, 0]
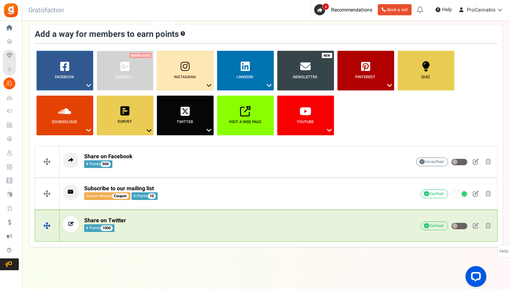
select select "dd7a2ca05c"
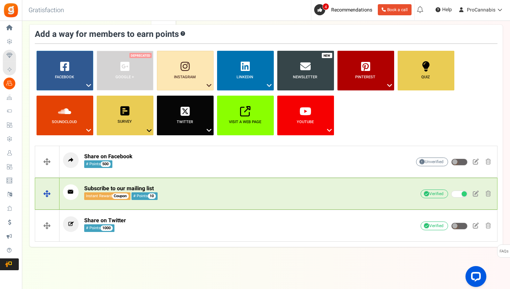
click at [174, 198] on p "Subscribe to our mailing list Instant Reward Coupon # Points 10" at bounding box center [226, 193] width 327 height 16
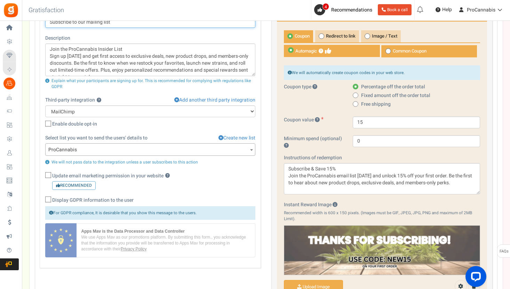
scroll to position [271, 0]
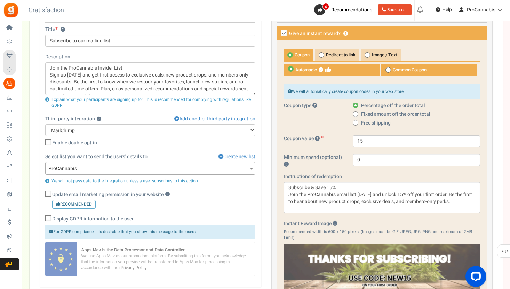
click at [48, 143] on icon at bounding box center [48, 143] width 5 height 5
click at [43, 143] on input "Enable double opt-in" at bounding box center [40, 143] width 5 height 5
checkbox input "true"
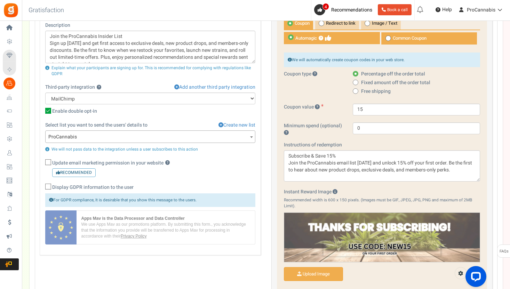
scroll to position [204, 0]
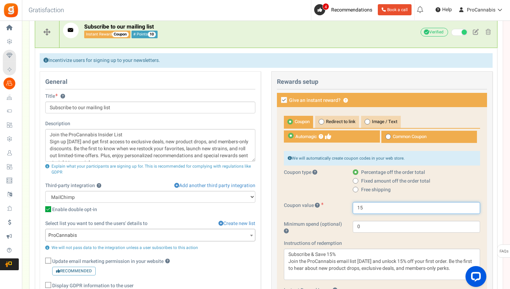
click at [368, 209] on input "15" at bounding box center [416, 208] width 127 height 12
type input "1"
click at [370, 122] on span at bounding box center [368, 122] width 6 height 6
click at [366, 122] on input "Image / Text" at bounding box center [363, 119] width 5 height 5
radio input "true"
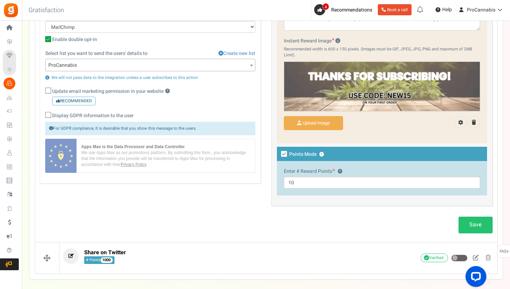
scroll to position [406, 0]
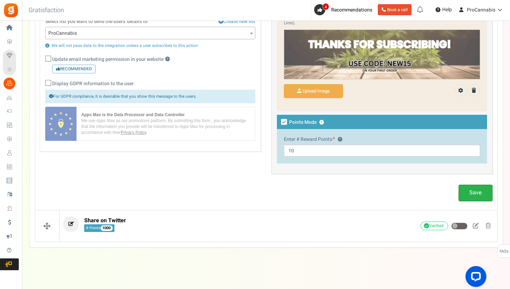
click at [483, 196] on link "Save" at bounding box center [476, 193] width 34 height 16
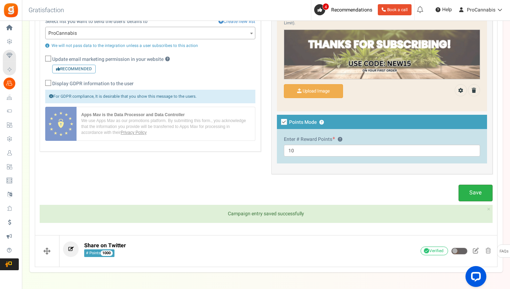
click at [483, 196] on link "Save" at bounding box center [476, 193] width 34 height 16
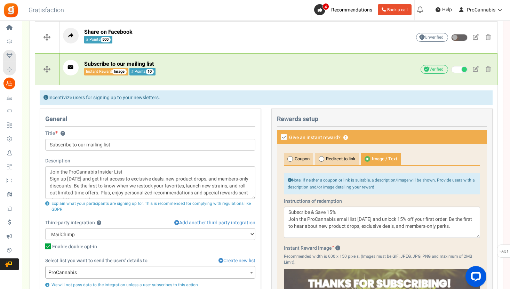
scroll to position [0, 0]
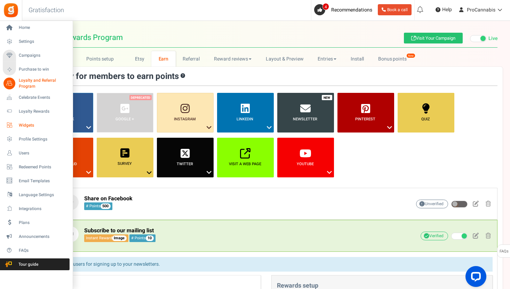
click at [30, 124] on span "Widgets" at bounding box center [43, 126] width 49 height 6
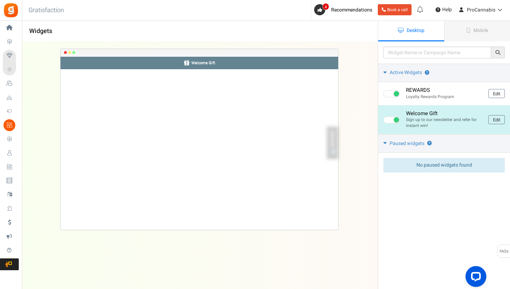
click at [390, 119] on span at bounding box center [392, 120] width 16 height 7
click at [388, 119] on input "checkbox" at bounding box center [386, 120] width 5 height 5
checkbox input "false"
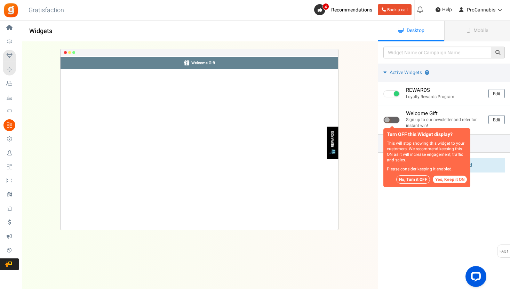
click at [415, 179] on button "No, Turn it OFF" at bounding box center [414, 179] width 34 height 8
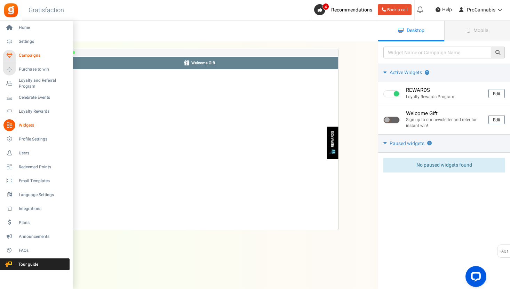
click at [26, 53] on span "Campaigns" at bounding box center [43, 56] width 49 height 6
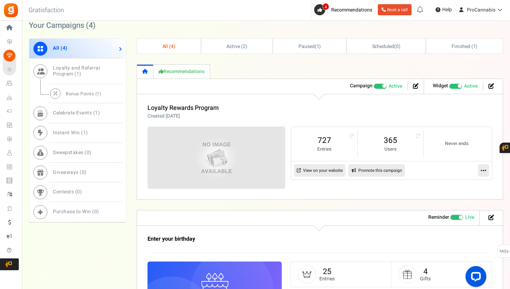
scroll to position [289, 0]
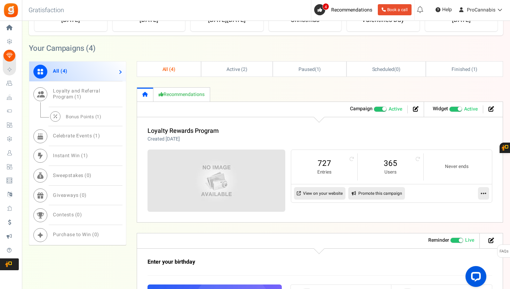
click at [483, 194] on icon at bounding box center [484, 193] width 6 height 6
click at [459, 208] on link "Edit" at bounding box center [462, 210] width 52 height 13
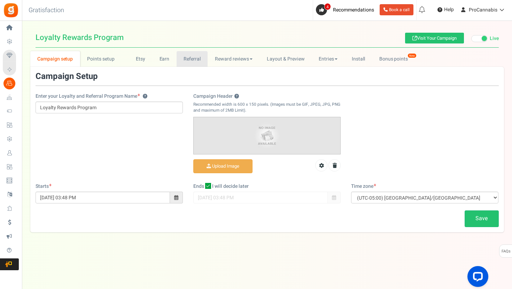
click at [192, 58] on link "Referral" at bounding box center [192, 59] width 31 height 16
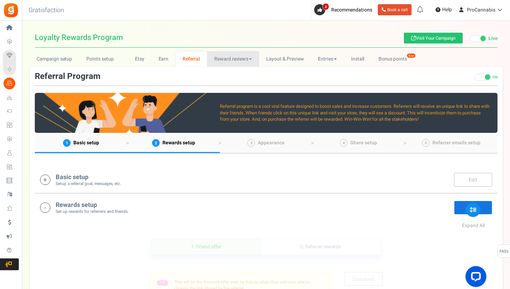
click at [233, 57] on link "Reward reviews" at bounding box center [233, 59] width 52 height 16
click at [227, 74] on link "[DOMAIN_NAME]" at bounding box center [235, 74] width 56 height 10
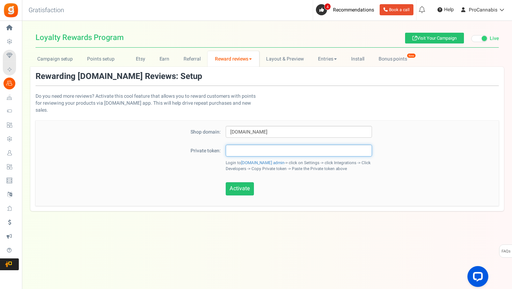
click at [235, 145] on input "text" at bounding box center [299, 151] width 146 height 12
click at [147, 145] on label "Private token:" at bounding box center [128, 150] width 185 height 10
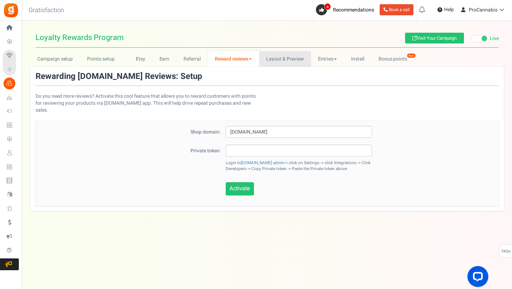
click at [282, 62] on link "Layout & Preview" at bounding box center [285, 59] width 52 height 16
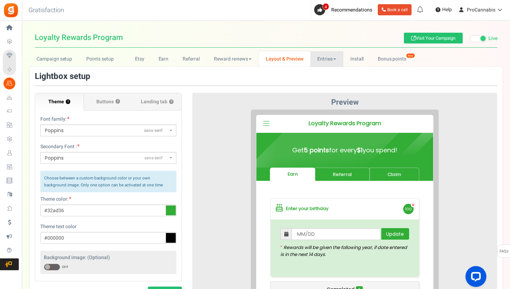
click at [324, 56] on link "Entries" at bounding box center [327, 59] width 33 height 16
click at [395, 61] on link "Bonus points New" at bounding box center [396, 59] width 50 height 16
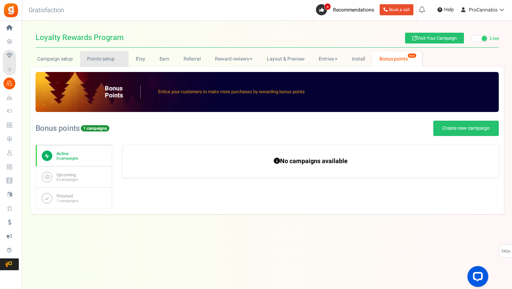
click at [103, 55] on link "Points setup New" at bounding box center [104, 59] width 48 height 16
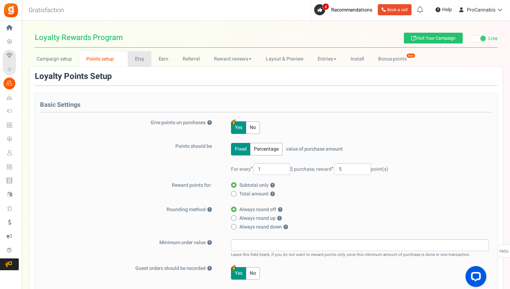
click at [133, 61] on link "Etsy" at bounding box center [140, 59] width 24 height 16
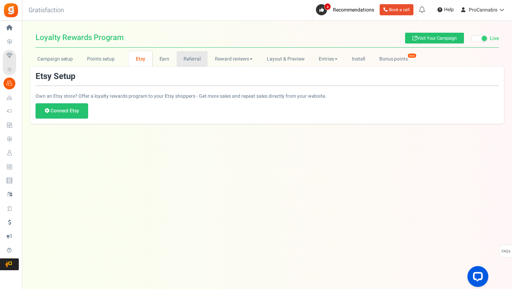
click at [178, 56] on link "Referral" at bounding box center [192, 59] width 31 height 16
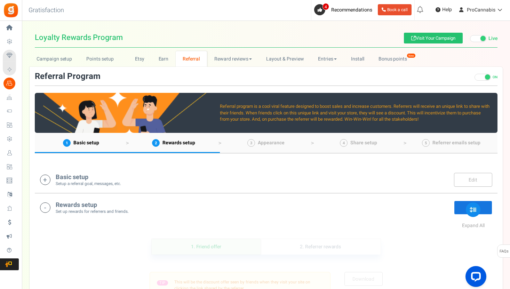
click at [46, 180] on icon at bounding box center [45, 180] width 10 height 10
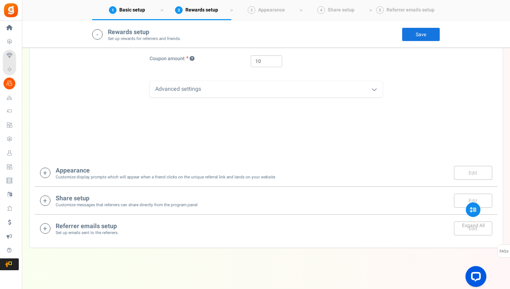
scroll to position [626, 0]
click at [47, 172] on icon at bounding box center [45, 172] width 10 height 10
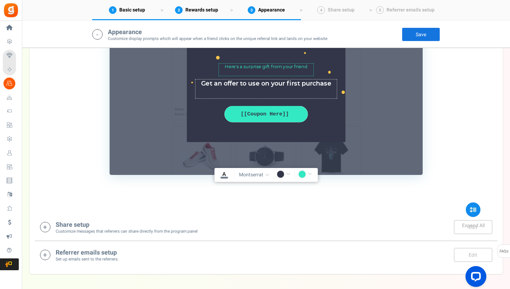
scroll to position [939, 0]
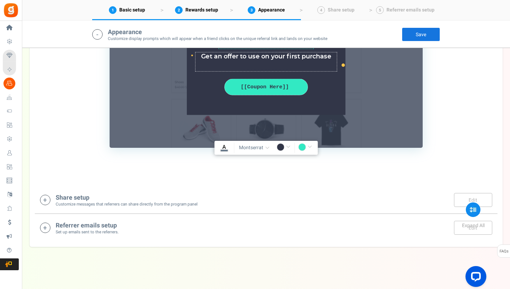
click at [47, 199] on icon at bounding box center [45, 200] width 10 height 10
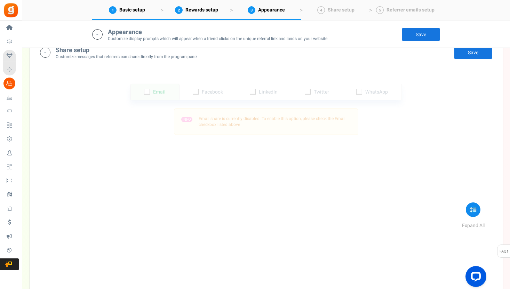
scroll to position [1105, 0]
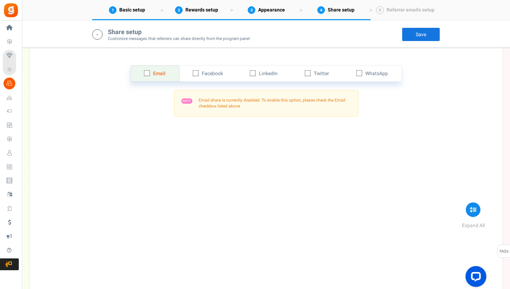
click at [147, 73] on icon at bounding box center [148, 73] width 5 height 5
click at [142, 73] on input "checkbox" at bounding box center [139, 73] width 5 height 5
checkbox input "true"
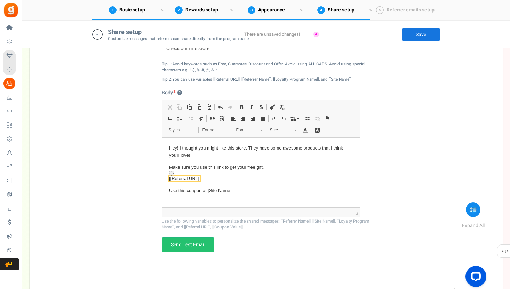
scroll to position [1204, 0]
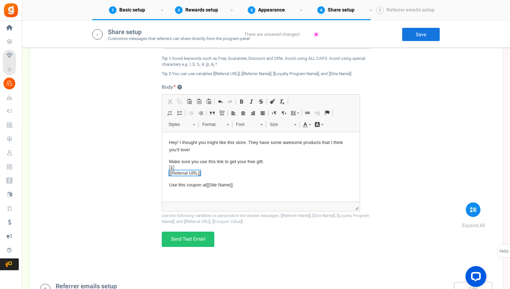
click at [190, 175] on span "[[Referral URL]]" at bounding box center [184, 173] width 31 height 5
click at [180, 174] on span "[[Referral URL]]" at bounding box center [184, 173] width 31 height 5
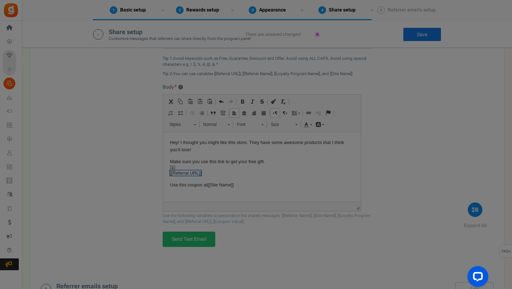
click at [181, 174] on div at bounding box center [256, 144] width 512 height 289
select select "Referral URL"
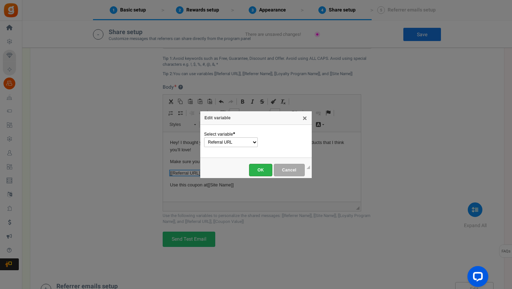
click at [259, 168] on span "OK" at bounding box center [260, 170] width 15 height 5
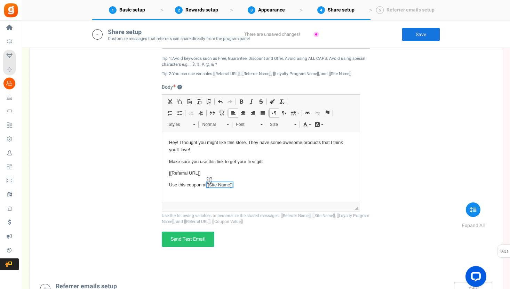
click at [217, 185] on span "[[Site Name]]" at bounding box center [219, 184] width 26 height 5
click at [186, 241] on link "Send Test Email" at bounding box center [188, 239] width 53 height 15
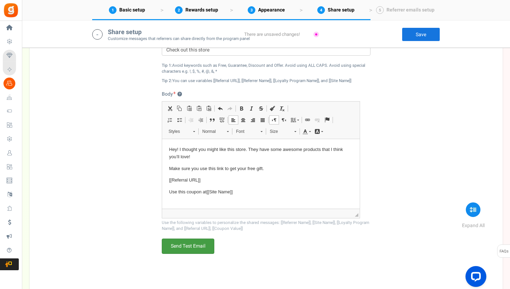
scroll to position [1196, 0]
click at [171, 177] on img "Referral URL placeholder widget" at bounding box center [171, 175] width 5 height 5
click at [217, 194] on span "[[Site Name]]" at bounding box center [219, 192] width 26 height 5
click at [220, 194] on span "[[Site Name]]" at bounding box center [219, 192] width 26 height 5
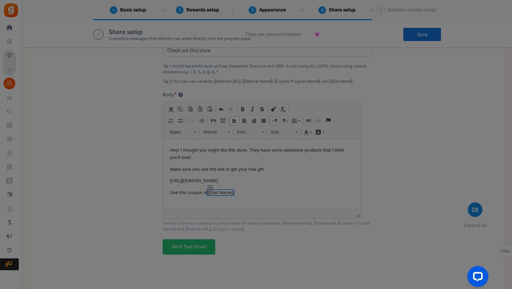
click at [220, 194] on div "Edit variable X General Select variable * Referrer Name Site Name Loyalty Progr…" at bounding box center [256, 144] width 512 height 289
select select "Site Name"
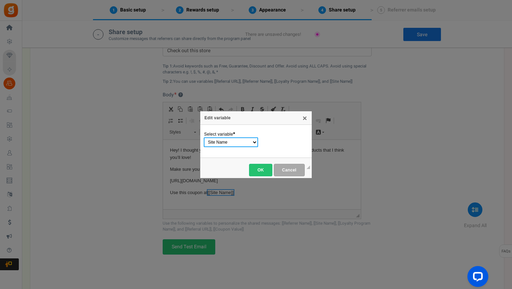
click at [245, 146] on select "Referrer Name Site Name Loyalty Program Name Referral URL Coupon Value" at bounding box center [231, 143] width 54 height 10
click at [252, 172] on link "OK" at bounding box center [260, 170] width 23 height 13
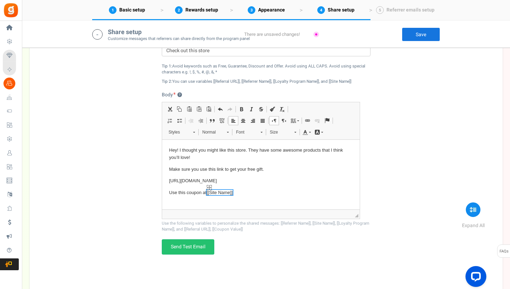
click at [230, 194] on span "[[Site Name]]" at bounding box center [219, 192] width 26 height 5
click at [224, 193] on span "[[Site Name]]" at bounding box center [219, 192] width 26 height 5
click at [225, 193] on span "[[Site Name]]" at bounding box center [220, 192] width 26 height 5
select select "Site Name"
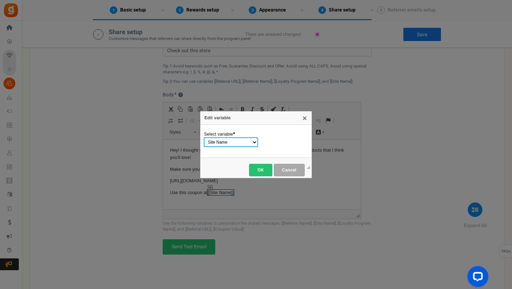
click at [225, 193] on div "Edit variable X General Select variable * Referrer Name Site Name Loyalty Progr…" at bounding box center [256, 144] width 512 height 289
click at [265, 169] on span "OK" at bounding box center [260, 170] width 15 height 5
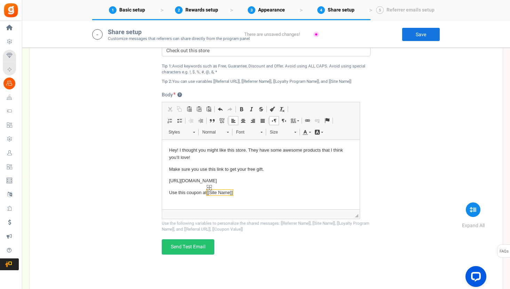
click at [225, 193] on span "[[Site Name]]" at bounding box center [219, 192] width 26 height 5
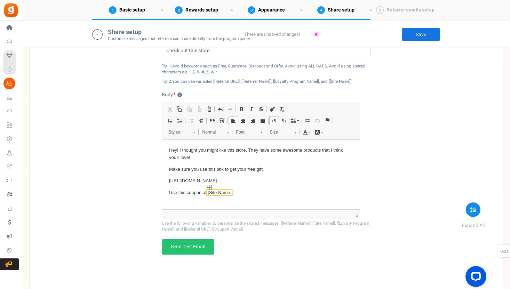
click at [225, 193] on span "[[Site Name]]" at bounding box center [219, 192] width 26 height 5
drag, startPoint x: 210, startPoint y: 193, endPoint x: 230, endPoint y: 195, distance: 21.0
click at [230, 195] on span "[[Site Name]]" at bounding box center [219, 192] width 26 height 7
click at [224, 193] on span "[[Site Name]]" at bounding box center [219, 192] width 26 height 5
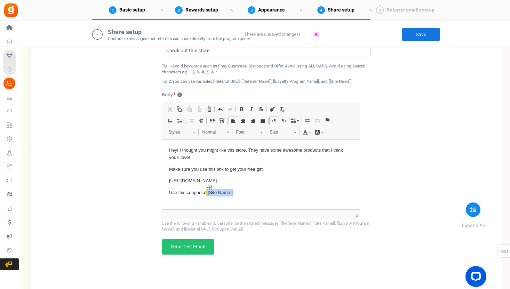
click at [224, 193] on span "[[Site Name]]" at bounding box center [219, 192] width 26 height 5
click at [214, 195] on span "[[Site Name]]" at bounding box center [219, 192] width 26 height 5
click at [217, 190] on span "[[Site Name]]" at bounding box center [219, 192] width 26 height 7
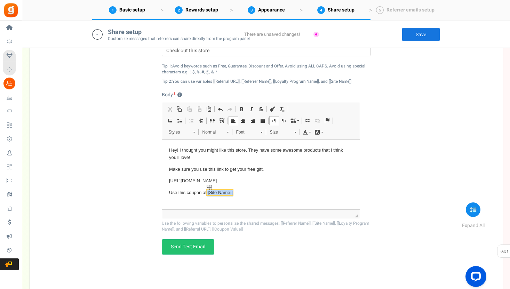
click at [217, 190] on span "[[Site Name]]" at bounding box center [219, 192] width 26 height 7
click at [244, 191] on p "Use this coupon at [[Site Name]]" at bounding box center [261, 192] width 184 height 7
click at [244, 192] on p "Use this coupon at [[Site Name]]" at bounding box center [261, 192] width 184 height 7
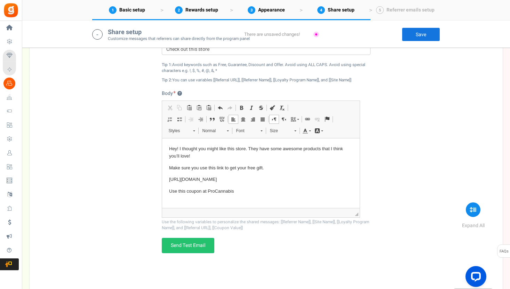
scroll to position [1089, 0]
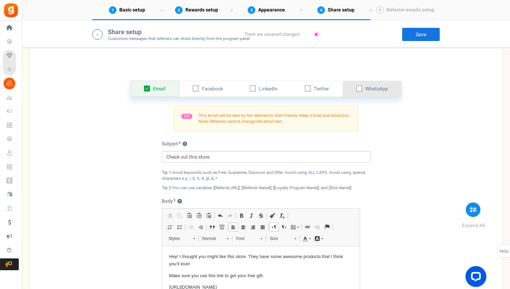
click at [361, 89] on icon at bounding box center [360, 89] width 5 height 5
click at [354, 89] on input "checkbox" at bounding box center [352, 89] width 5 height 5
checkbox input "true"
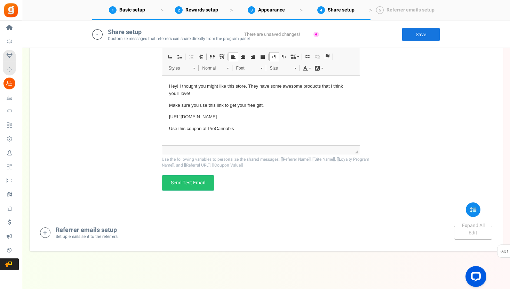
scroll to position [1264, 0]
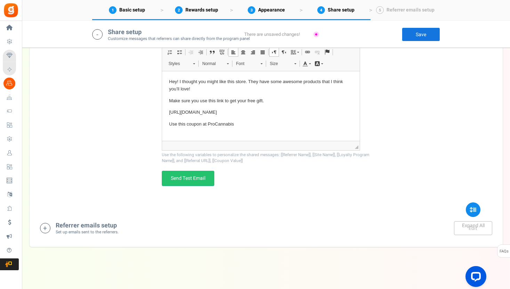
click at [422, 33] on link "Save" at bounding box center [421, 35] width 38 height 14
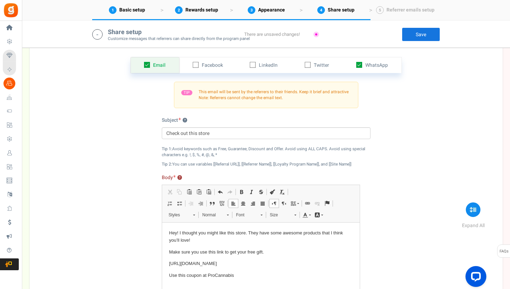
scroll to position [1110, 0]
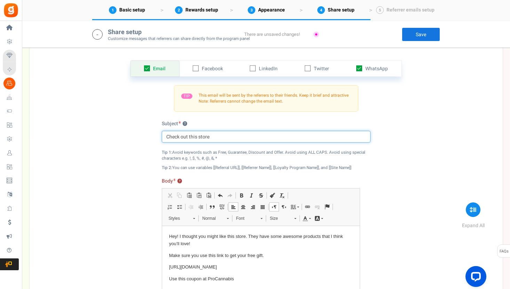
click at [186, 138] on input "Check out this store" at bounding box center [266, 137] width 209 height 12
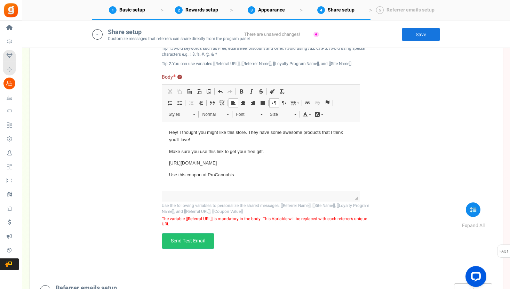
scroll to position [1214, 0]
click at [184, 164] on span "[URL][DOMAIN_NAME]" at bounding box center [193, 162] width 48 height 7
click at [208, 193] on span "◢" at bounding box center [261, 195] width 198 height 9
click at [194, 162] on span "[URL][DOMAIN_NAME]" at bounding box center [193, 162] width 48 height 7
click at [204, 168] on body "Hey! I thought you might like this store. They have some awesome products that …" at bounding box center [261, 174] width 184 height 92
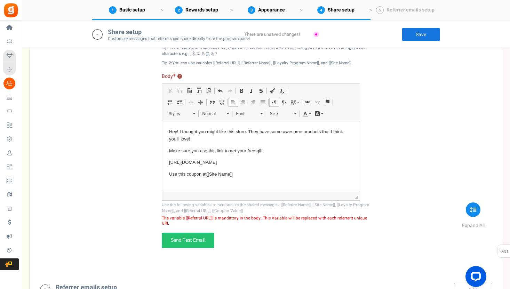
click at [204, 164] on span "[URL][DOMAIN_NAME]" at bounding box center [193, 162] width 48 height 7
click at [203, 164] on span "[URL][DOMAIN_NAME]" at bounding box center [193, 162] width 48 height 7
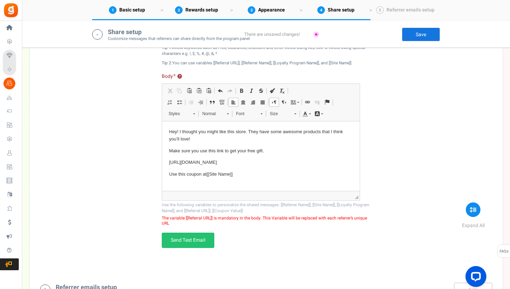
click at [203, 164] on span "[URL][DOMAIN_NAME]" at bounding box center [193, 162] width 48 height 7
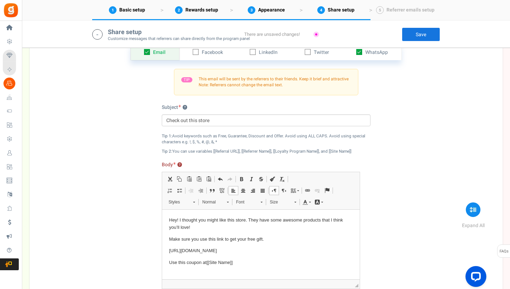
scroll to position [1183, 0]
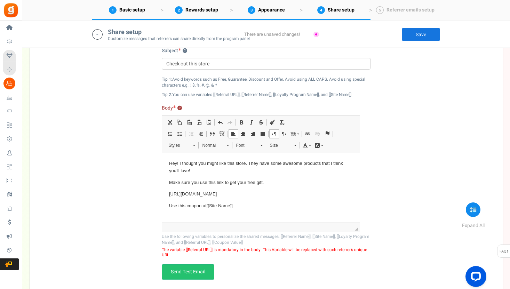
click at [246, 204] on p "Use this coupon at [[Site Name]]" at bounding box center [261, 206] width 184 height 7
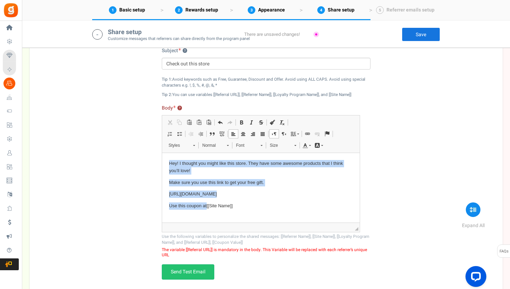
drag, startPoint x: 244, startPoint y: 207, endPoint x: 410, endPoint y: 257, distance: 173.2
click at [248, 153] on html "Hey! I thought you might like this store. They have some awesome products that …" at bounding box center [261, 206] width 198 height 106
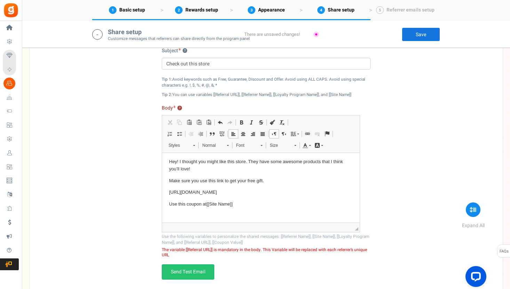
scroll to position [0, 0]
click at [224, 196] on p "[URL][DOMAIN_NAME]" at bounding box center [261, 194] width 184 height 7
click at [220, 198] on span "Paste" at bounding box center [220, 198] width 6 height 6
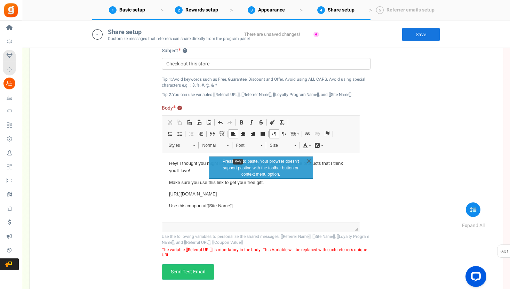
click at [221, 195] on p "[URL][DOMAIN_NAME]" at bounding box center [261, 194] width 184 height 7
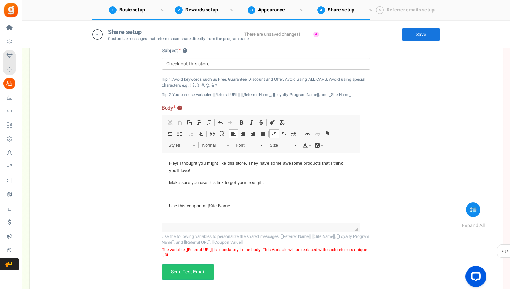
click at [191, 193] on p "Editor, email_desc_automagic" at bounding box center [261, 194] width 184 height 7
click at [200, 198] on span "Paste" at bounding box center [212, 198] width 24 height 10
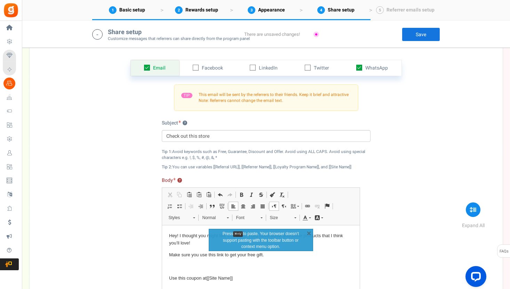
scroll to position [1116, 0]
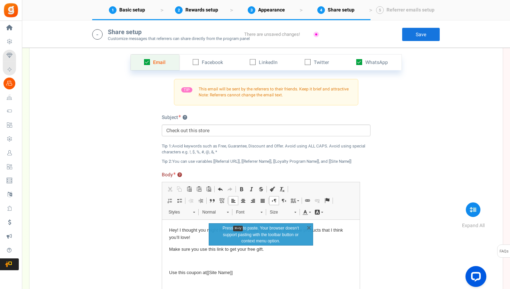
click at [148, 62] on icon at bounding box center [147, 62] width 6 height 6
click at [142, 62] on input "checkbox" at bounding box center [139, 62] width 5 height 5
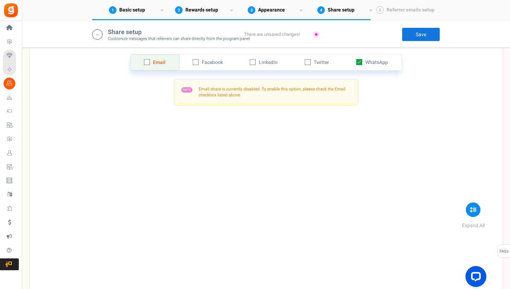
click at [148, 64] on icon at bounding box center [148, 62] width 5 height 5
click at [142, 64] on input "checkbox" at bounding box center [139, 62] width 5 height 5
checkbox input "true"
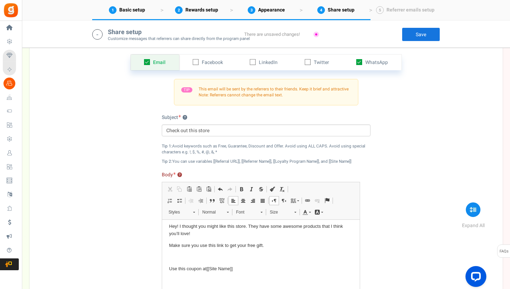
scroll to position [2, 0]
click at [182, 254] on body "Hey! I thought you might like this store. They have some awesome products that …" at bounding box center [261, 271] width 184 height 92
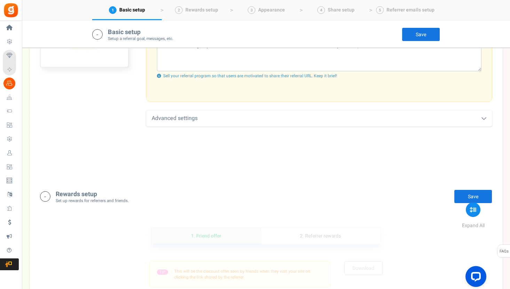
scroll to position [328, 0]
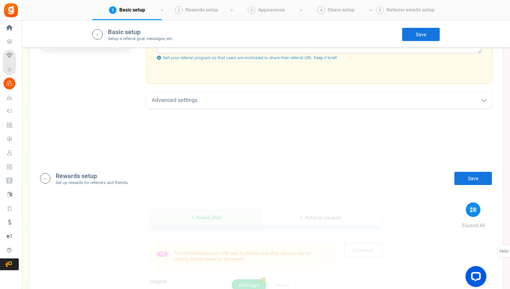
click at [259, 105] on div "Advanced settings" at bounding box center [319, 100] width 346 height 16
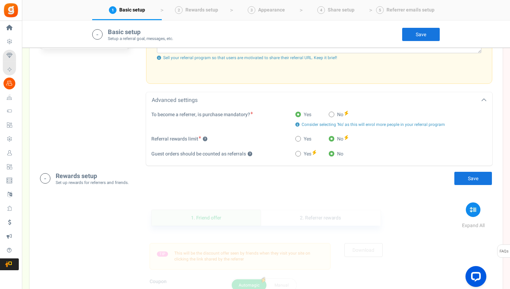
click at [298, 155] on span at bounding box center [299, 154] width 6 height 6
click at [298, 155] on input "Yes" at bounding box center [298, 154] width 5 height 5
radio input "true"
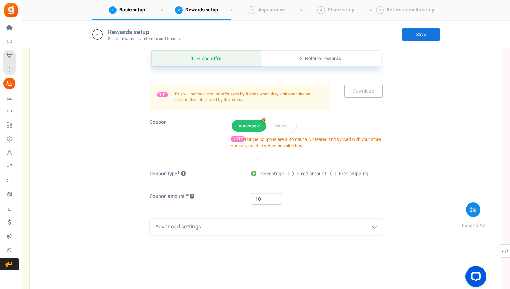
scroll to position [549, 0]
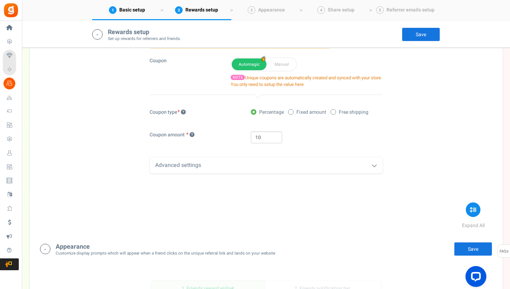
click at [280, 167] on div "Advanced settings" at bounding box center [266, 165] width 233 height 16
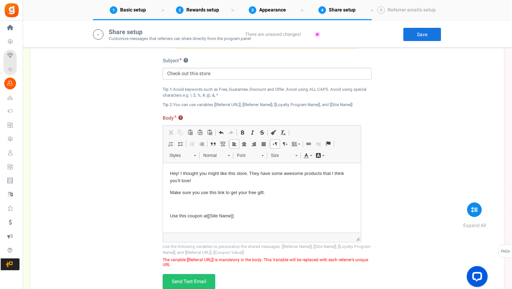
scroll to position [1247, 0]
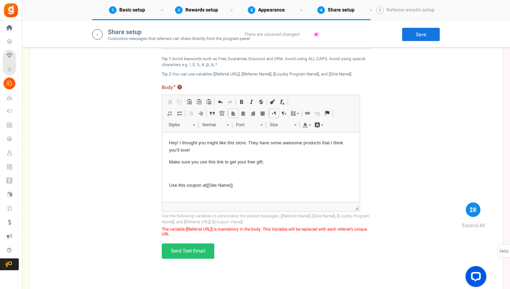
click at [306, 113] on span at bounding box center [308, 114] width 6 height 6
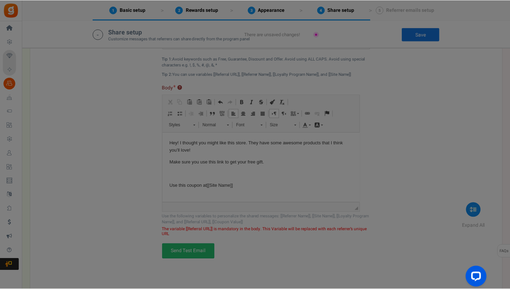
scroll to position [0, 0]
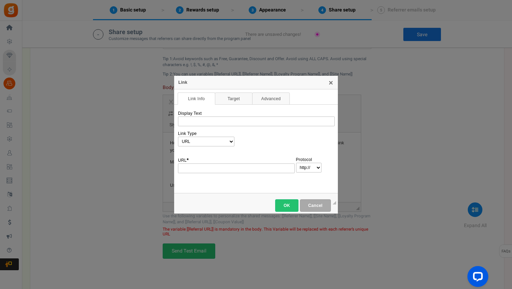
click at [232, 116] on div "Display Text" at bounding box center [256, 118] width 157 height 15
click at [333, 84] on link "X" at bounding box center [331, 83] width 6 height 6
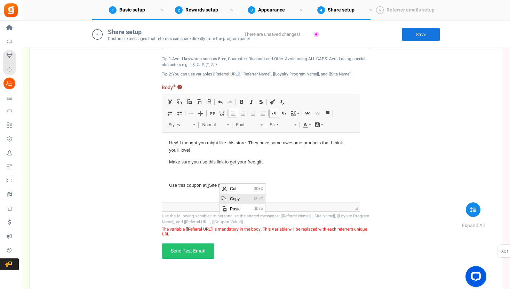
click at [225, 196] on span "Copy" at bounding box center [224, 199] width 6 height 6
click at [179, 171] on p "Editor, email_desc_automagic" at bounding box center [261, 173] width 184 height 7
click at [186, 175] on span "Paste" at bounding box center [184, 177] width 6 height 6
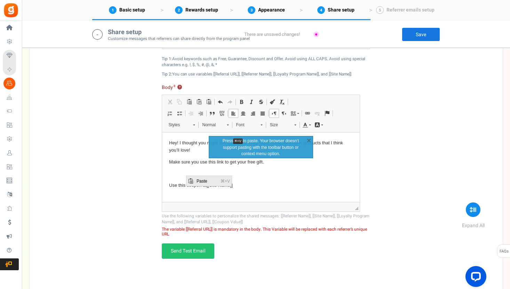
click at [190, 184] on span "Paste" at bounding box center [190, 181] width 8 height 10
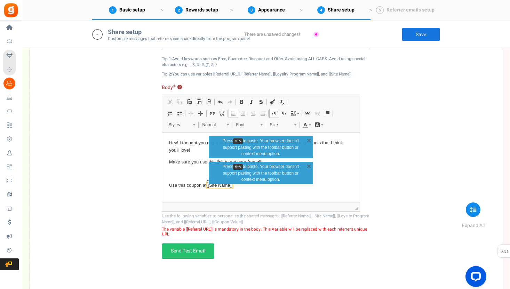
click at [222, 187] on span "[[Site Name]]" at bounding box center [219, 184] width 26 height 5
click at [185, 173] on p "Editor, email_desc_automagic" at bounding box center [261, 173] width 184 height 7
click at [185, 173] on span "[[Site Name]]" at bounding box center [182, 173] width 26 height 5
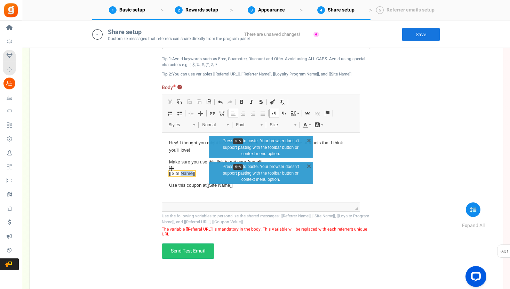
click at [172, 168] on img "Site Name placeholder widget" at bounding box center [171, 168] width 5 height 5
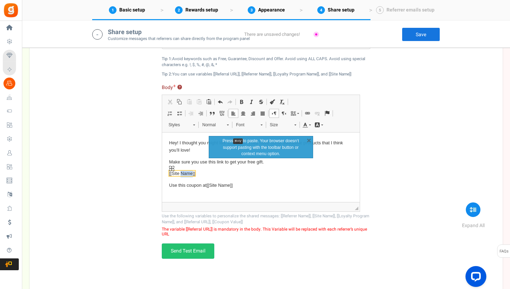
click at [172, 169] on img "Site Name placeholder widget" at bounding box center [171, 168] width 5 height 5
click at [207, 167] on body "Hey! I thought you might like this store. They have some awesome products that …" at bounding box center [261, 185] width 184 height 92
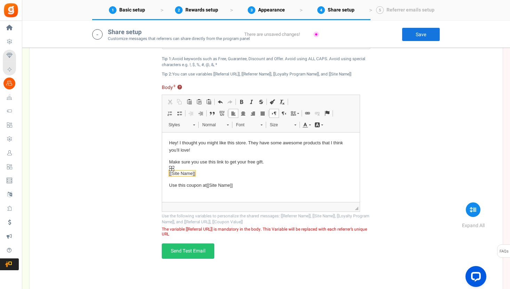
click at [171, 168] on img "Site Name placeholder widget" at bounding box center [171, 168] width 5 height 5
click at [176, 172] on span "[[Site Name]]" at bounding box center [182, 173] width 26 height 5
click at [177, 174] on span "[[Site Name]]" at bounding box center [182, 173] width 26 height 5
click at [172, 168] on img "Site Name placeholder widget" at bounding box center [171, 168] width 5 height 5
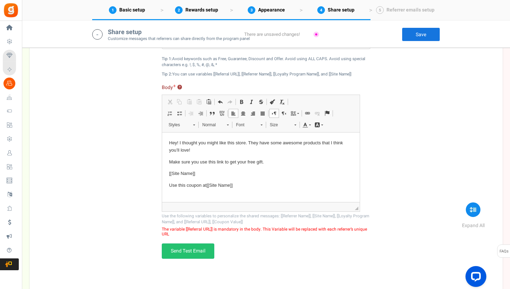
click at [199, 168] on body "Hey! I thought you might like this store. They have some awesome products that …" at bounding box center [261, 185] width 184 height 92
click at [231, 172] on p "[[Site Name]]" at bounding box center [261, 173] width 184 height 7
click at [177, 175] on span "[[Site Name]]" at bounding box center [182, 173] width 26 height 5
click at [170, 169] on img "Site Name placeholder widget" at bounding box center [171, 168] width 5 height 5
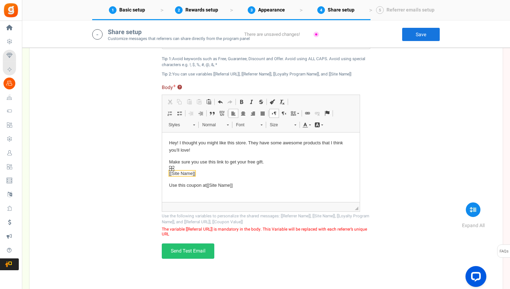
click at [170, 169] on img "Site Name placeholder widget" at bounding box center [171, 168] width 5 height 5
click at [173, 170] on img "Site Name placeholder widget" at bounding box center [171, 168] width 5 height 5
click at [173, 167] on img "Site Name placeholder widget" at bounding box center [171, 168] width 5 height 5
click at [176, 174] on span "[[Site Name]]" at bounding box center [182, 173] width 26 height 5
click at [171, 168] on img "Site Name placeholder widget" at bounding box center [171, 168] width 5 height 5
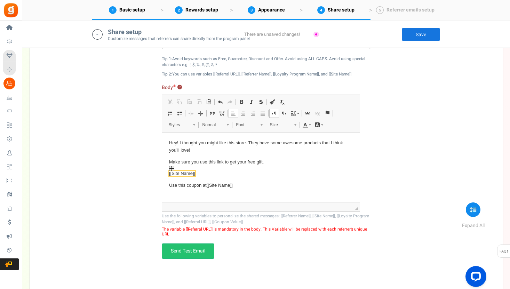
click at [171, 168] on img "Site Name placeholder widget" at bounding box center [171, 168] width 5 height 5
click at [175, 174] on span "[[Site Name]]" at bounding box center [182, 173] width 26 height 5
click at [171, 169] on img "Site Name placeholder widget" at bounding box center [171, 168] width 5 height 5
click at [171, 167] on img "Site Name placeholder widget" at bounding box center [171, 168] width 5 height 5
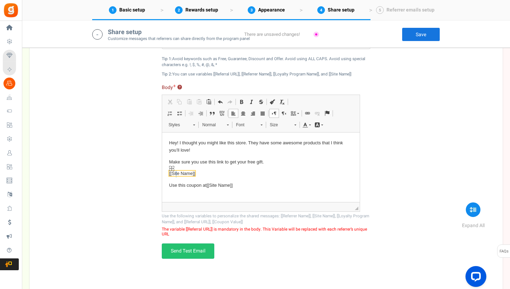
click at [176, 173] on span "[[Site Name]]" at bounding box center [182, 173] width 26 height 5
click at [171, 168] on img "Site Name placeholder widget" at bounding box center [171, 168] width 5 height 5
click at [171, 169] on img "Site Name placeholder widget" at bounding box center [171, 168] width 5 height 5
click at [172, 168] on img "Site Name placeholder widget" at bounding box center [171, 168] width 5 height 5
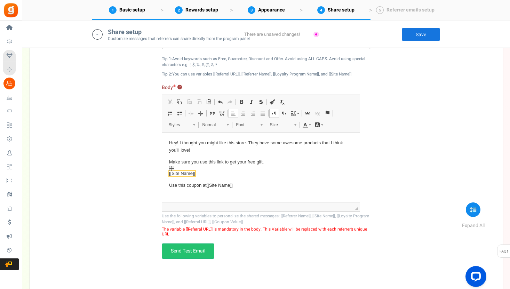
click at [172, 171] on span "[[Site Name]]" at bounding box center [182, 173] width 26 height 5
click at [172, 169] on img "Site Name placeholder widget" at bounding box center [171, 168] width 5 height 5
click at [185, 173] on span "[[Site Name]]" at bounding box center [182, 173] width 26 height 5
click at [171, 168] on img "Site Name placeholder widget" at bounding box center [171, 168] width 5 height 5
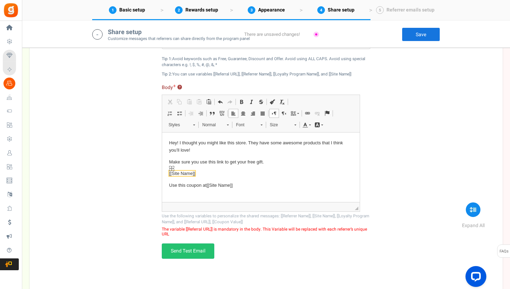
click at [174, 175] on span "[[Site Name]]" at bounding box center [182, 173] width 26 height 5
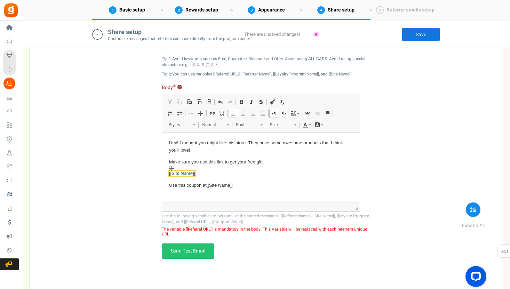
click at [176, 170] on span "[[Site Name]]" at bounding box center [182, 173] width 26 height 7
click at [174, 172] on span "[[Site Name]]" at bounding box center [182, 173] width 26 height 5
click at [171, 166] on img "Site Name placeholder widget" at bounding box center [171, 168] width 5 height 5
click at [214, 183] on span "[[Site Name]]" at bounding box center [219, 184] width 26 height 5
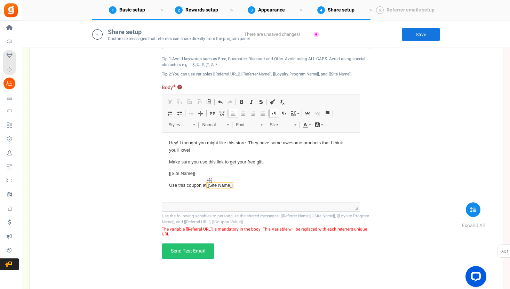
click at [215, 186] on span "[[Site Name]]" at bounding box center [219, 184] width 26 height 5
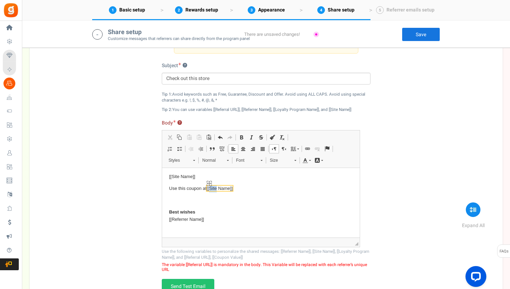
scroll to position [37, 0]
click at [187, 214] on span "[[Referrer Name]]" at bounding box center [186, 214] width 35 height 5
click at [171, 213] on span "[[Referrer Name]]" at bounding box center [186, 214] width 35 height 5
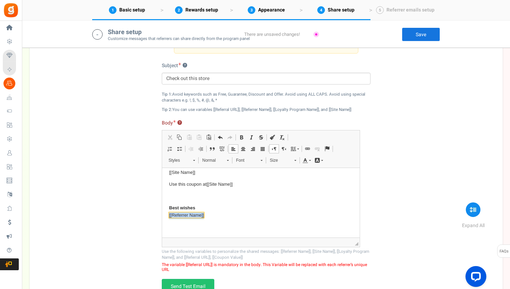
click at [171, 213] on span "[[Referrer Name]]" at bounding box center [186, 214] width 35 height 5
click at [165, 213] on html "Hey! I thought you might like this store. They have some awesome products that …" at bounding box center [261, 184] width 198 height 106
click at [181, 236] on span "Paste" at bounding box center [192, 239] width 24 height 10
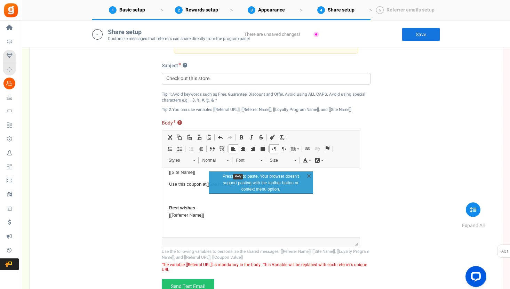
click at [196, 222] on body "Hey! I thought you might like this store. They have some awesome products that …" at bounding box center [261, 184] width 184 height 92
click at [193, 215] on span "[[Referrer Name]]" at bounding box center [186, 214] width 35 height 5
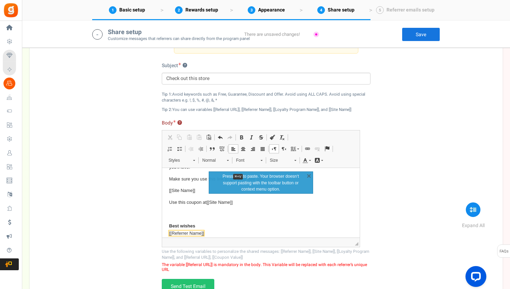
scroll to position [0, 0]
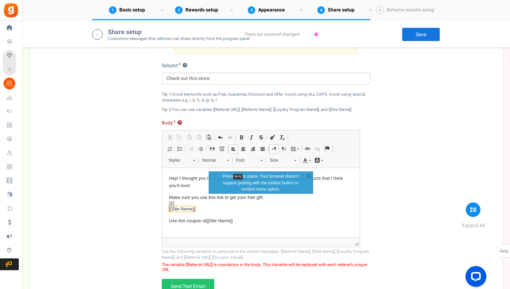
click at [184, 209] on span "[[Site Name]]" at bounding box center [182, 208] width 26 height 5
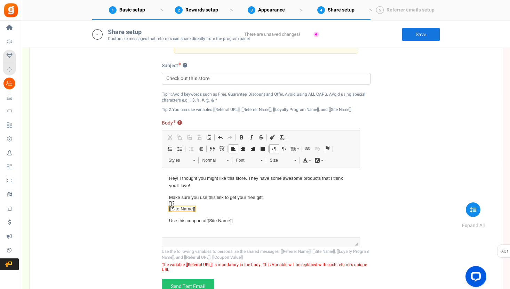
click at [171, 204] on img "Site Name placeholder widget" at bounding box center [171, 203] width 5 height 5
click at [175, 206] on span "[[Site Name]]" at bounding box center [182, 208] width 26 height 7
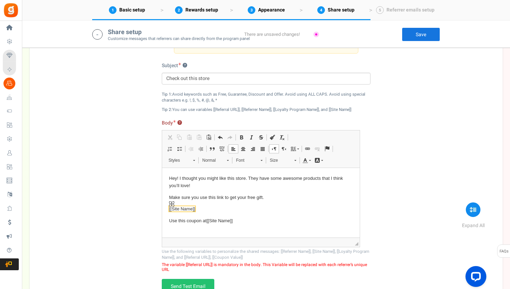
click at [170, 205] on img "Site Name placeholder widget" at bounding box center [171, 203] width 5 height 5
click at [175, 210] on span "[[Site Name]]" at bounding box center [182, 208] width 26 height 5
click at [179, 223] on span "Copy" at bounding box center [179, 225] width 8 height 10
click at [178, 211] on span "[[Site Name]]" at bounding box center [182, 208] width 26 height 5
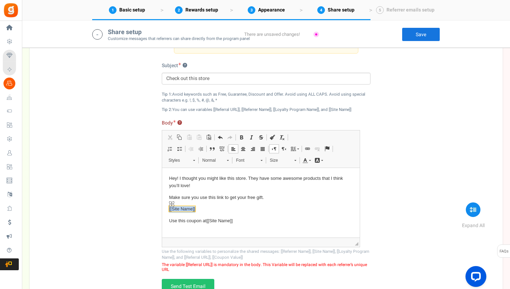
click at [178, 211] on span "[[Site Name]]" at bounding box center [182, 208] width 26 height 5
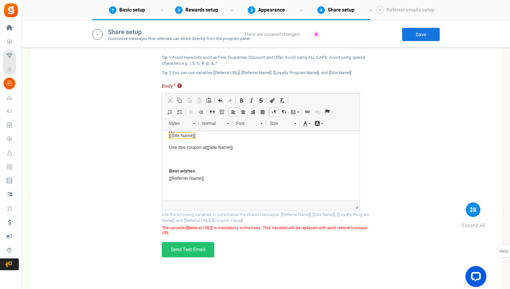
scroll to position [1320, 0]
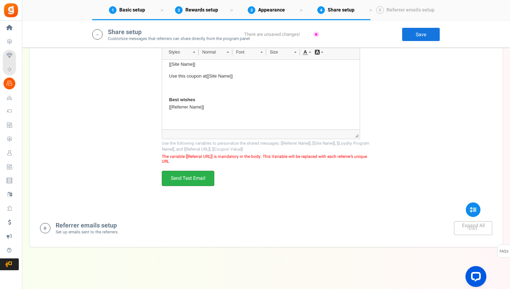
click at [187, 180] on link "Send Test Email" at bounding box center [188, 178] width 53 height 15
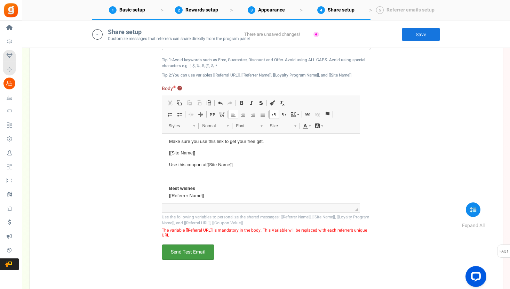
scroll to position [0, 0]
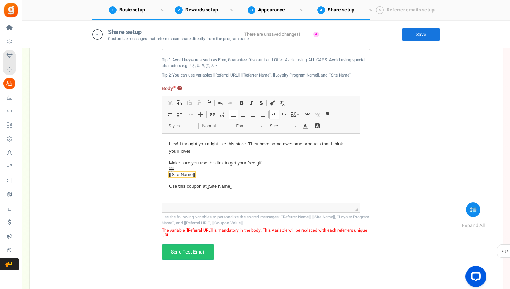
click at [171, 170] on img "Site Name placeholder widget" at bounding box center [171, 169] width 5 height 5
click at [183, 175] on span "[[Site Name]]" at bounding box center [182, 174] width 26 height 5
drag, startPoint x: 182, startPoint y: 175, endPoint x: 197, endPoint y: 173, distance: 14.8
click at [197, 173] on p "[[Site Name]]" at bounding box center [261, 174] width 184 height 7
click at [178, 174] on span "[[Site Name]]" at bounding box center [182, 174] width 26 height 5
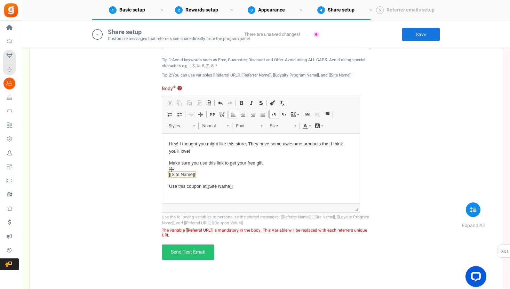
click at [178, 174] on span "[[Site Name]]" at bounding box center [182, 174] width 26 height 5
click at [172, 171] on img "Site Name placeholder widget" at bounding box center [171, 169] width 5 height 5
click at [307, 113] on span at bounding box center [308, 115] width 6 height 6
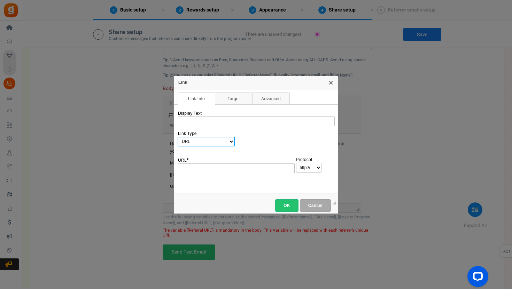
click at [217, 141] on select "URL Link to anchor in the text E-mail Phone" at bounding box center [206, 142] width 57 height 10
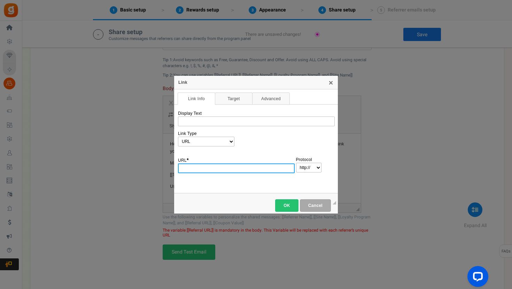
click at [211, 164] on input "URL *" at bounding box center [236, 169] width 117 height 10
paste input "null"
type input "n"
paste input "[URL][DOMAIN_NAME]"
type input "[DOMAIN_NAME][URL]"
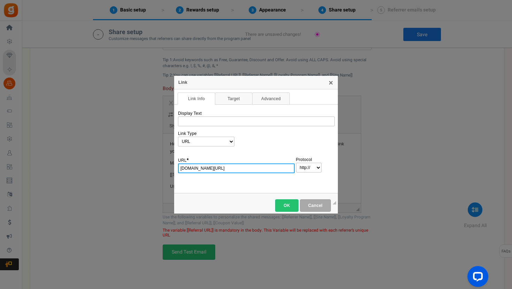
select select "https://"
type input "[DOMAIN_NAME][URL]"
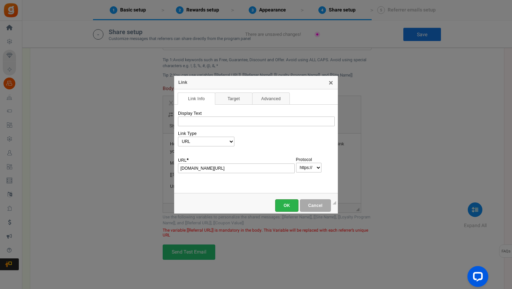
click at [285, 206] on span "OK" at bounding box center [286, 205] width 15 height 5
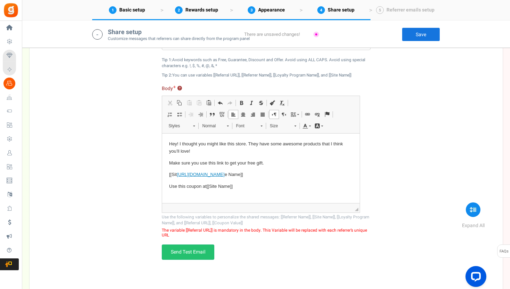
click at [272, 180] on body "Hey! I thought you might like this store. They have some awesome products that …" at bounding box center [261, 186] width 184 height 92
click at [241, 174] on span "[[Sit [URL][DOMAIN_NAME] e Name]]" at bounding box center [206, 174] width 74 height 5
click at [177, 255] on link "Send Test Email" at bounding box center [188, 252] width 53 height 15
drag, startPoint x: 185, startPoint y: 229, endPoint x: 214, endPoint y: 232, distance: 29.0
click at [214, 232] on span "The variable [[Referral URL]] is mandatory in the body. This Variable will be r…" at bounding box center [266, 233] width 209 height 10
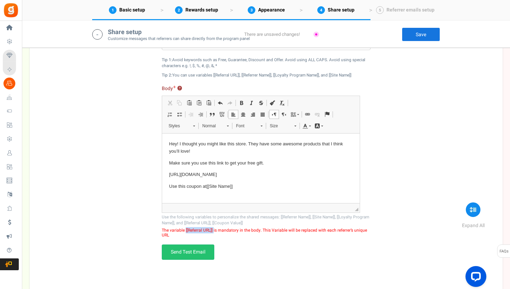
copy span "[[Referral URL]]"
click at [175, 175] on span "[URL][DOMAIN_NAME]" at bounding box center [193, 174] width 48 height 7
click at [212, 171] on body "Hey! I thought you might like this store. They have some awesome products that …" at bounding box center [261, 186] width 184 height 92
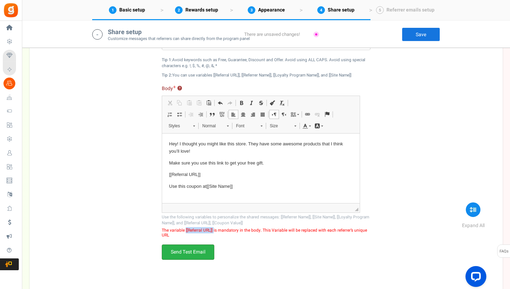
click at [185, 253] on link "Send Test Email" at bounding box center [188, 252] width 53 height 15
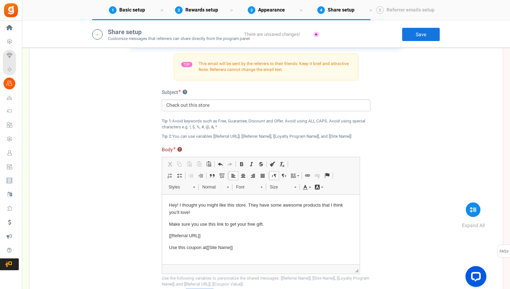
scroll to position [1168, 0]
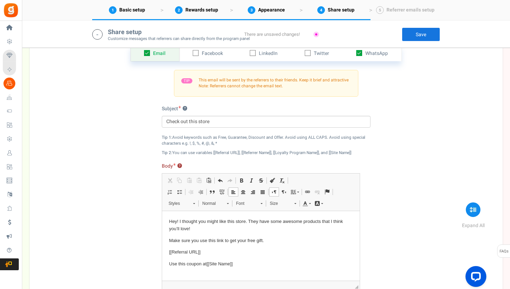
click at [420, 36] on link "Save" at bounding box center [421, 35] width 38 height 14
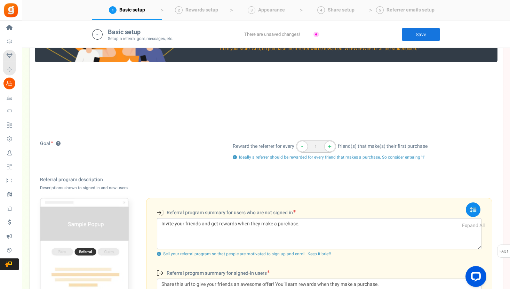
scroll to position [0, 0]
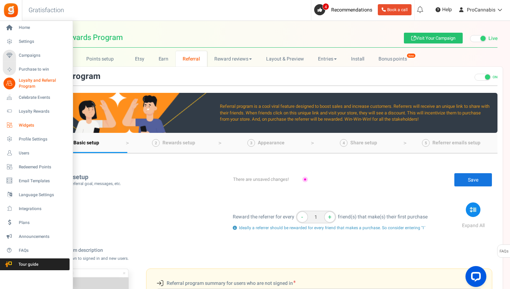
click at [29, 123] on span "Widgets" at bounding box center [43, 126] width 49 height 6
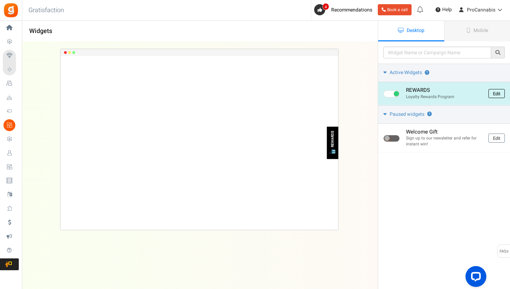
click at [495, 95] on link "Edit" at bounding box center [497, 93] width 16 height 9
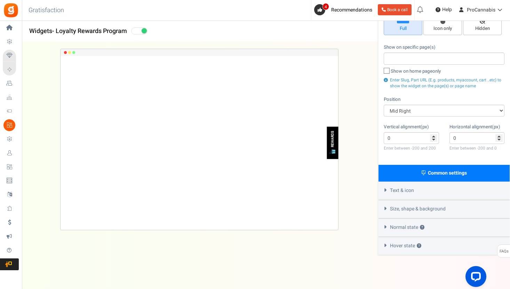
scroll to position [62, 0]
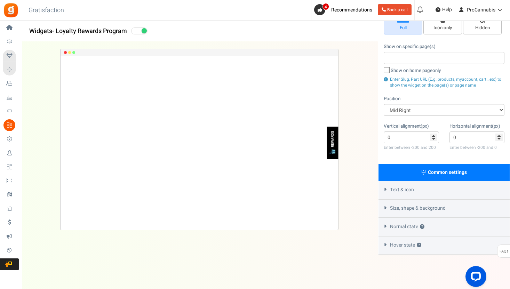
click at [386, 189] on icon at bounding box center [385, 189] width 5 height 3
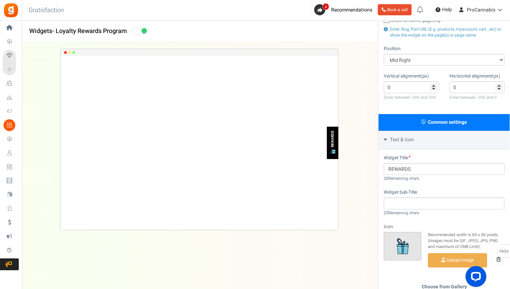
scroll to position [125, 0]
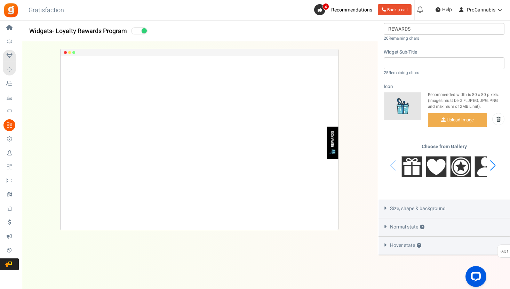
click at [385, 207] on icon at bounding box center [385, 208] width 5 height 3
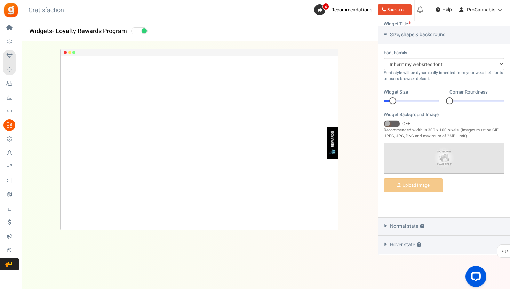
scroll to position [225, 0]
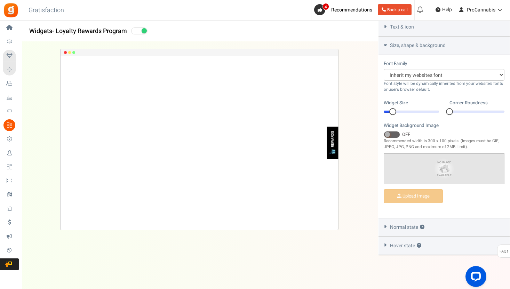
drag, startPoint x: 451, startPoint y: 110, endPoint x: 460, endPoint y: 110, distance: 9.1
click at [460, 111] on div at bounding box center [477, 112] width 55 height 2
drag, startPoint x: 451, startPoint y: 109, endPoint x: 466, endPoint y: 108, distance: 15.3
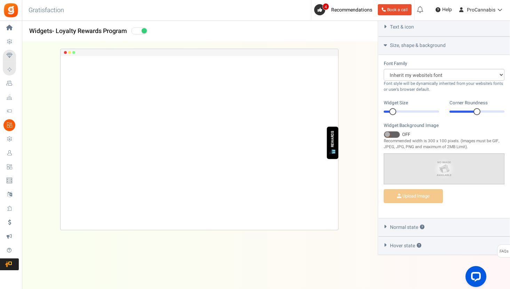
click at [466, 108] on div "1" at bounding box center [477, 111] width 55 height 7
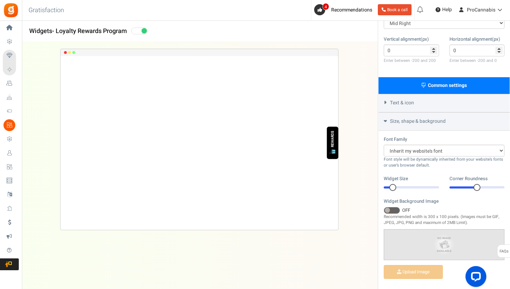
scroll to position [123, 0]
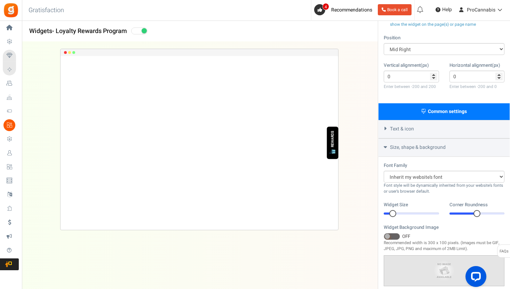
click at [385, 146] on icon at bounding box center [385, 146] width 3 height 5
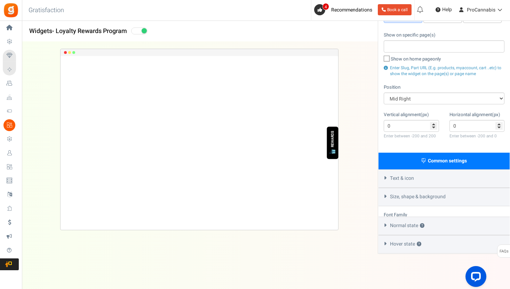
scroll to position [62, 0]
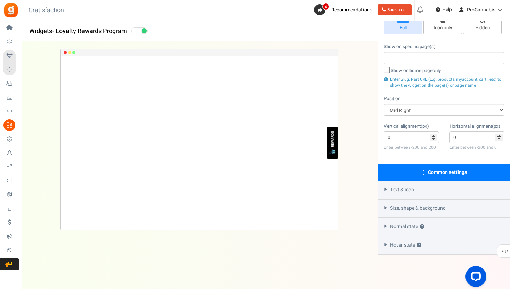
click at [383, 206] on icon at bounding box center [385, 207] width 5 height 3
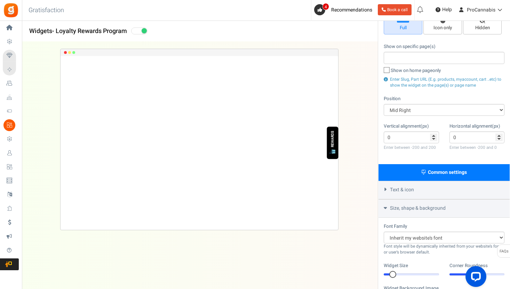
scroll to position [123, 0]
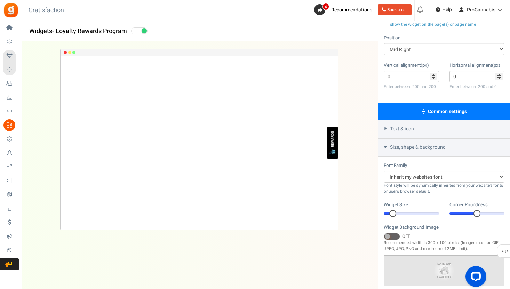
click at [387, 124] on div "Text & icon" at bounding box center [444, 129] width 131 height 18
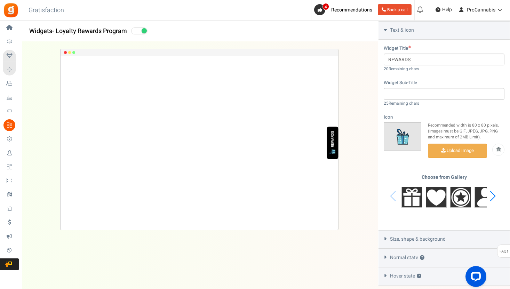
scroll to position [253, 0]
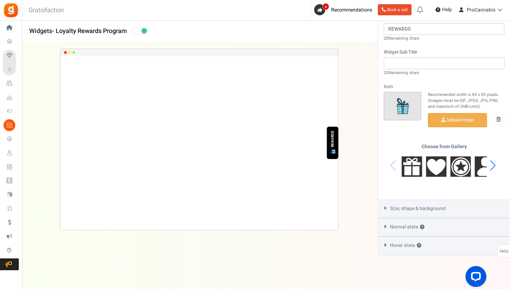
click at [385, 227] on div "Normal state ?" at bounding box center [444, 227] width 131 height 18
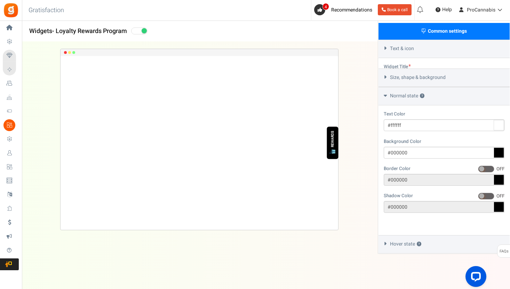
scroll to position [182, 0]
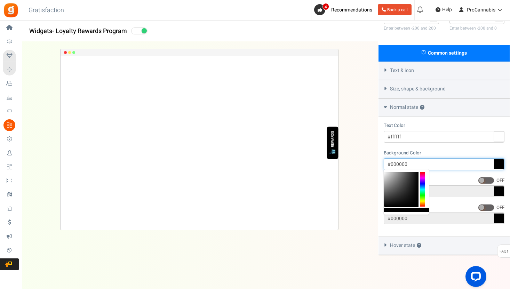
click at [402, 160] on input "#000000" at bounding box center [444, 164] width 121 height 12
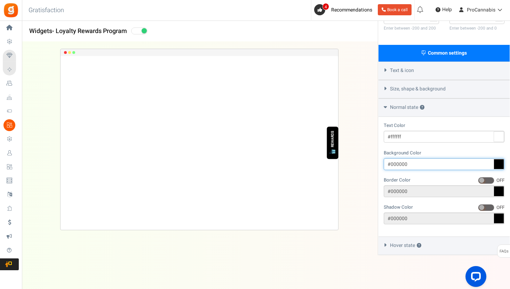
click at [402, 160] on input "#000000" at bounding box center [444, 164] width 121 height 12
paste input "648492"
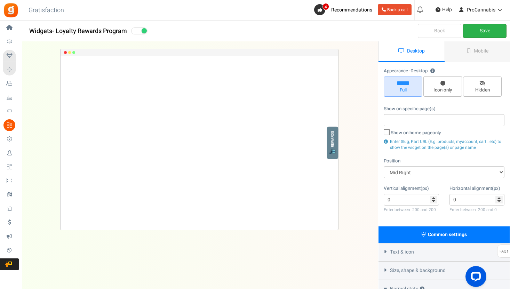
type input "#648492"
click at [479, 29] on link "Save" at bounding box center [485, 31] width 44 height 14
